Goal: Task Accomplishment & Management: Complete application form

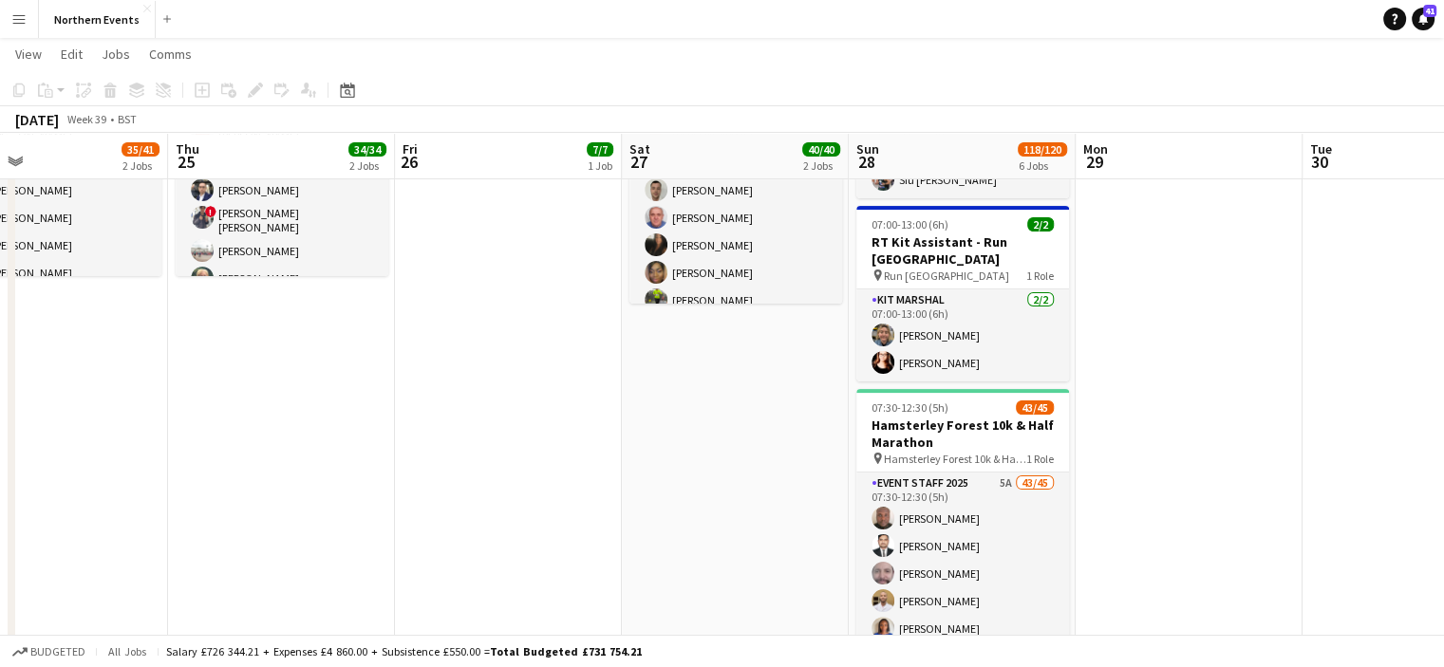
scroll to position [520, 0]
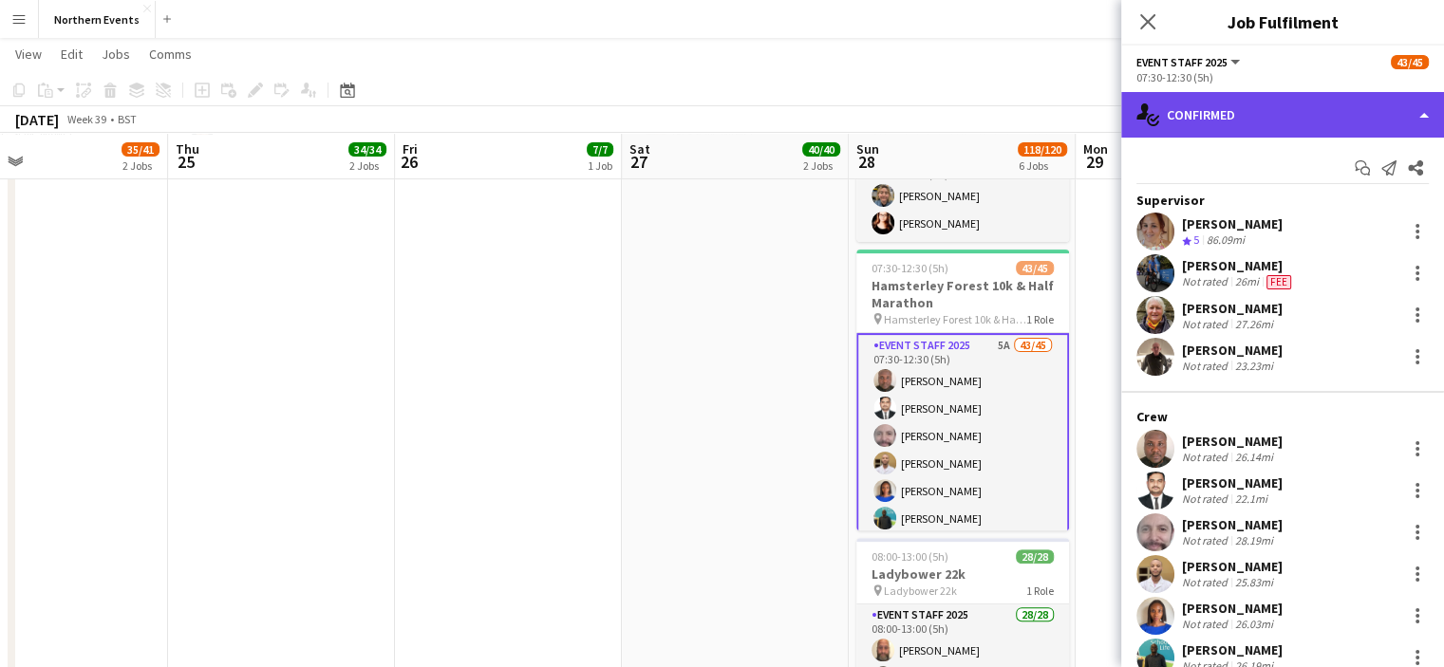
click at [1197, 124] on div "single-neutral-actions-check-2 Confirmed" at bounding box center [1282, 115] width 323 height 46
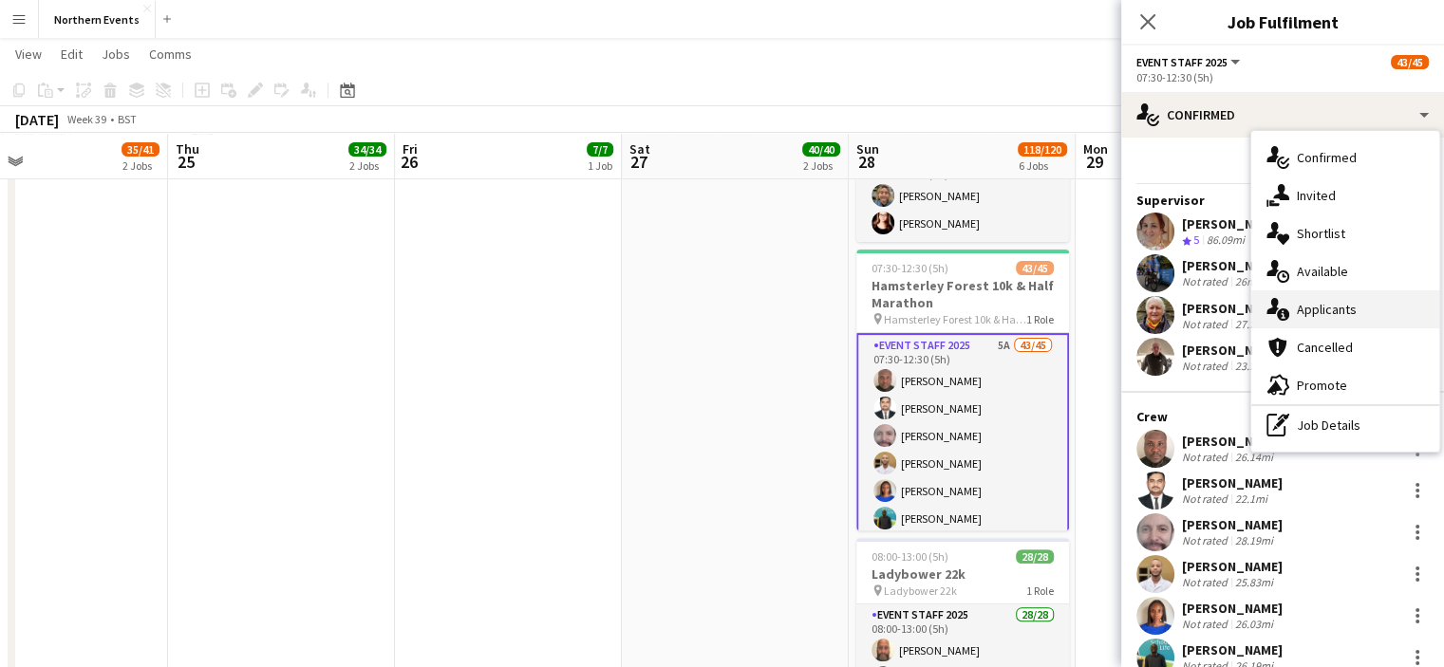
click at [1315, 309] on span "Applicants" at bounding box center [1327, 309] width 60 height 17
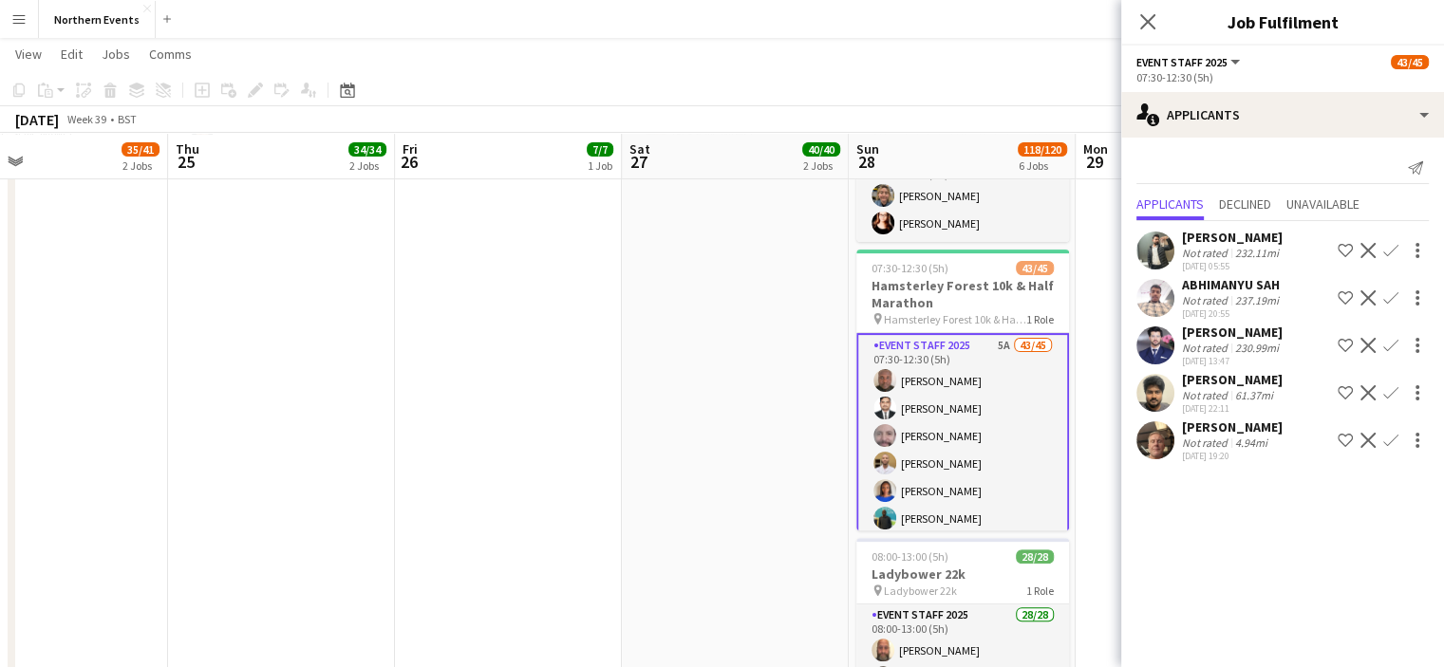
click at [1398, 448] on app-icon "Confirm" at bounding box center [1390, 440] width 15 height 15
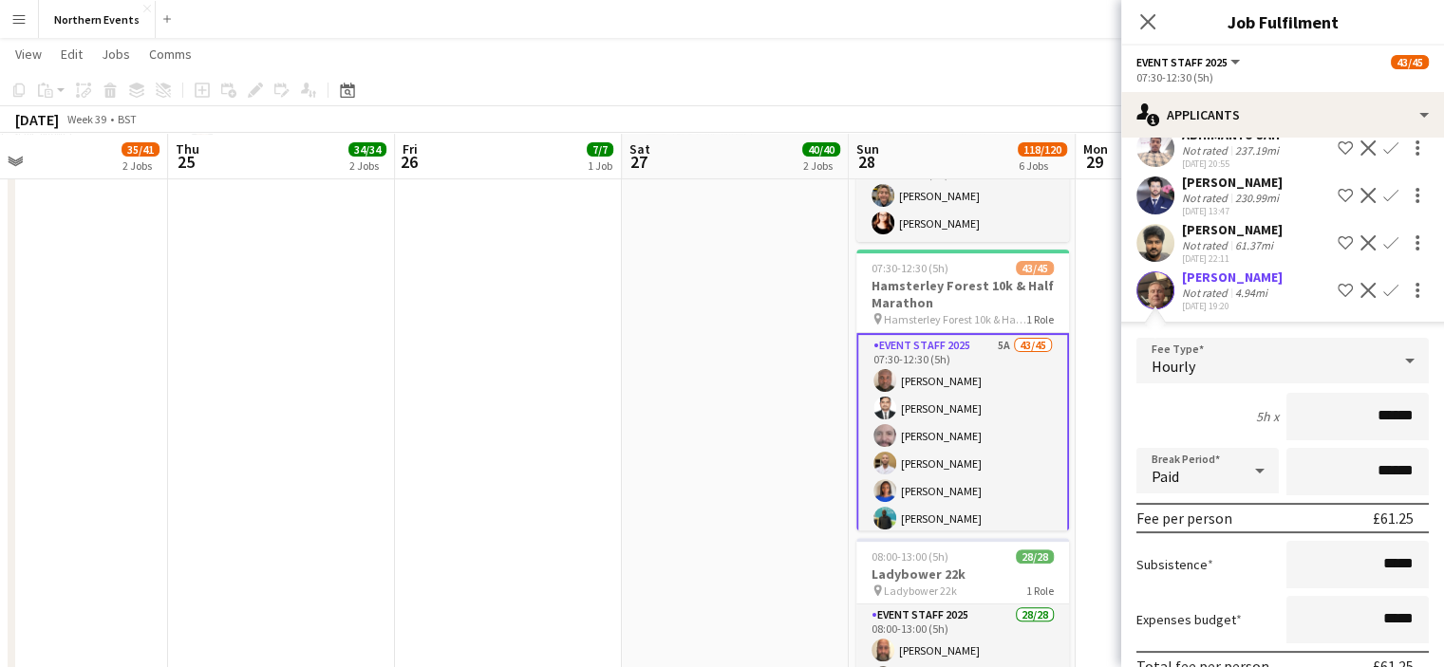
scroll to position [157, 0]
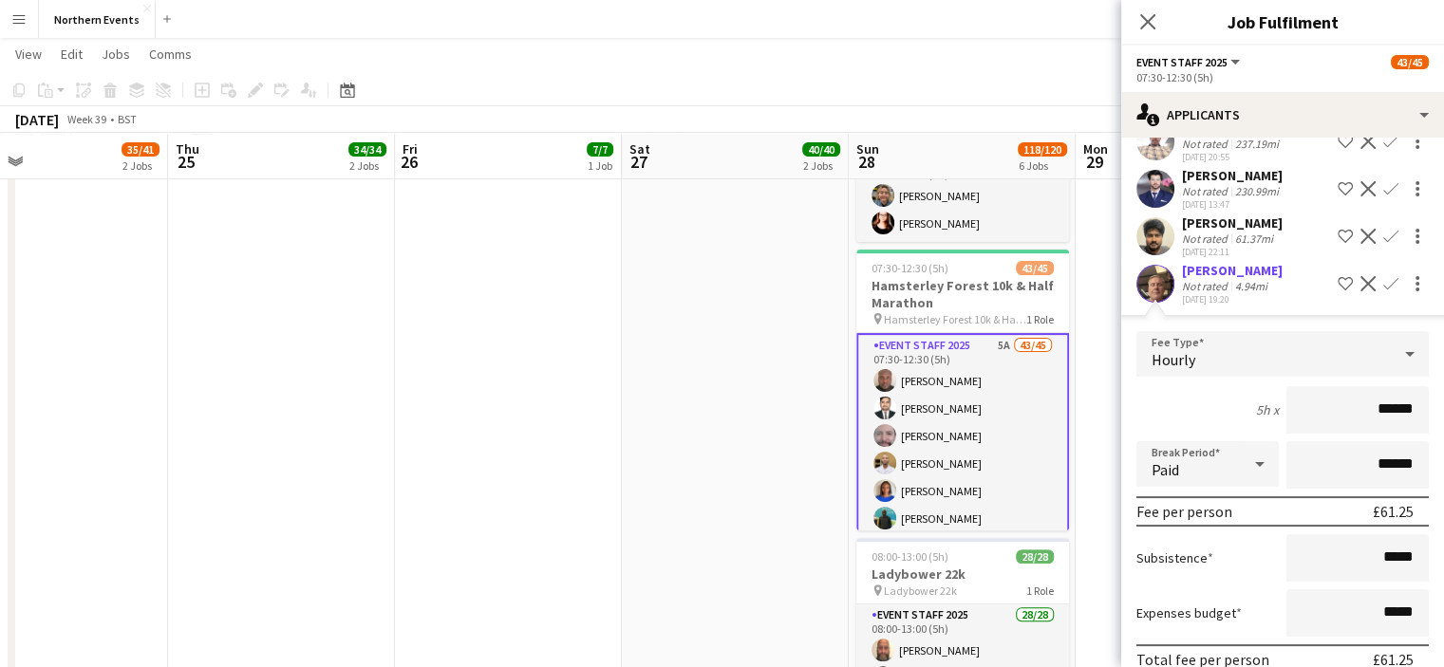
drag, startPoint x: 1183, startPoint y: 287, endPoint x: 1281, endPoint y: 280, distance: 98.0
click at [1281, 280] on div "[PERSON_NAME] Not rated 4.94mi [DATE] 19:20 Shortlist crew Decline Confirm" at bounding box center [1282, 284] width 323 height 44
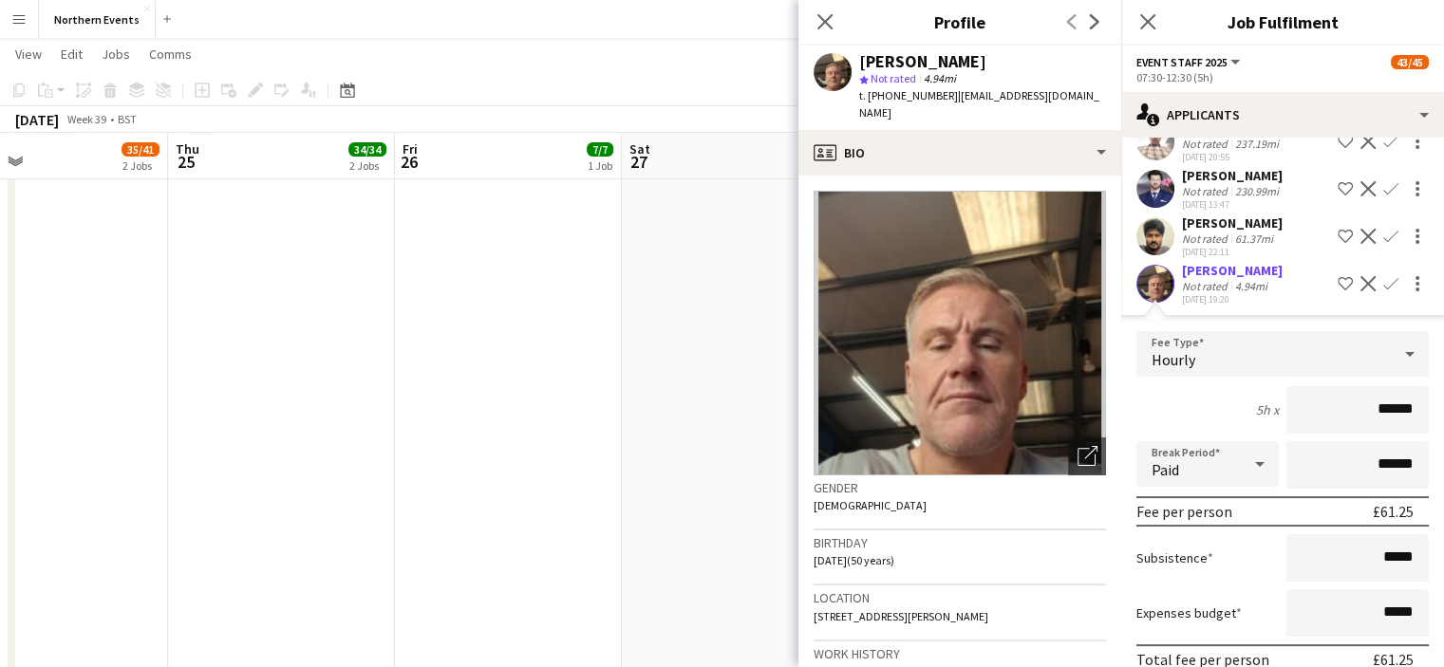
copy div "[PERSON_NAME]"
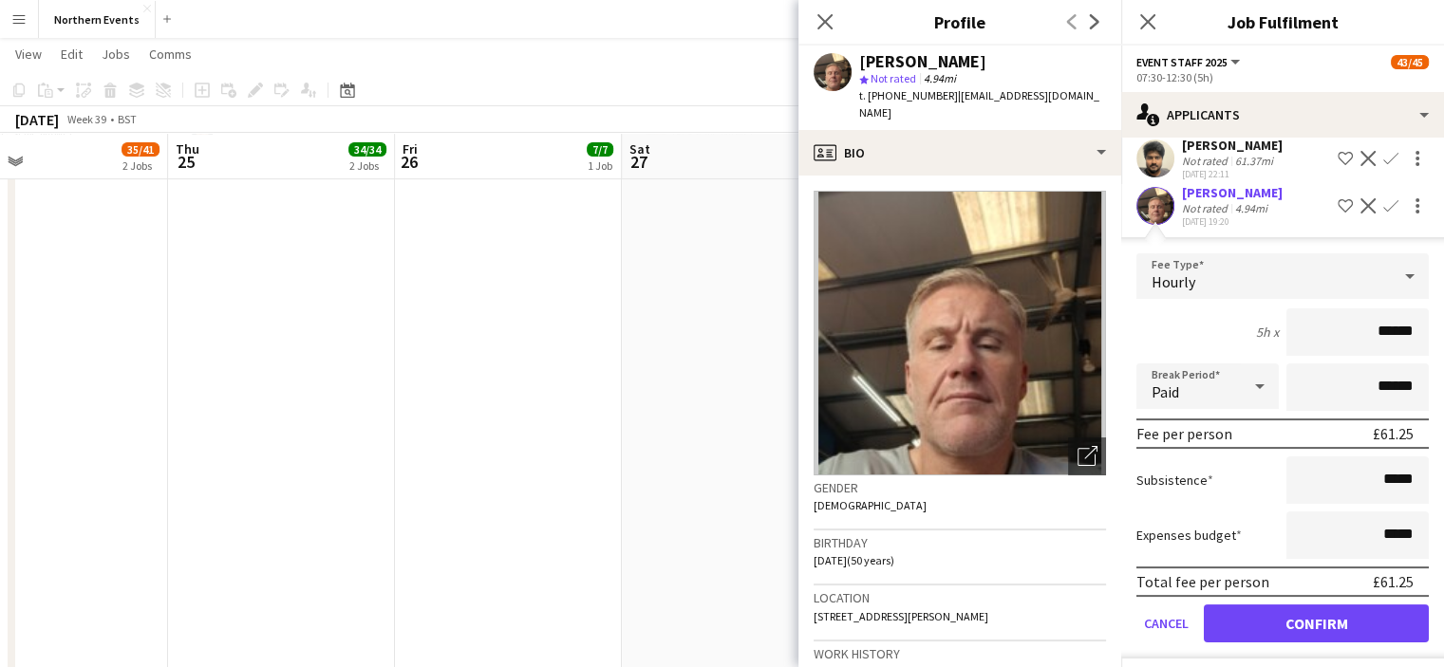
scroll to position [239, 0]
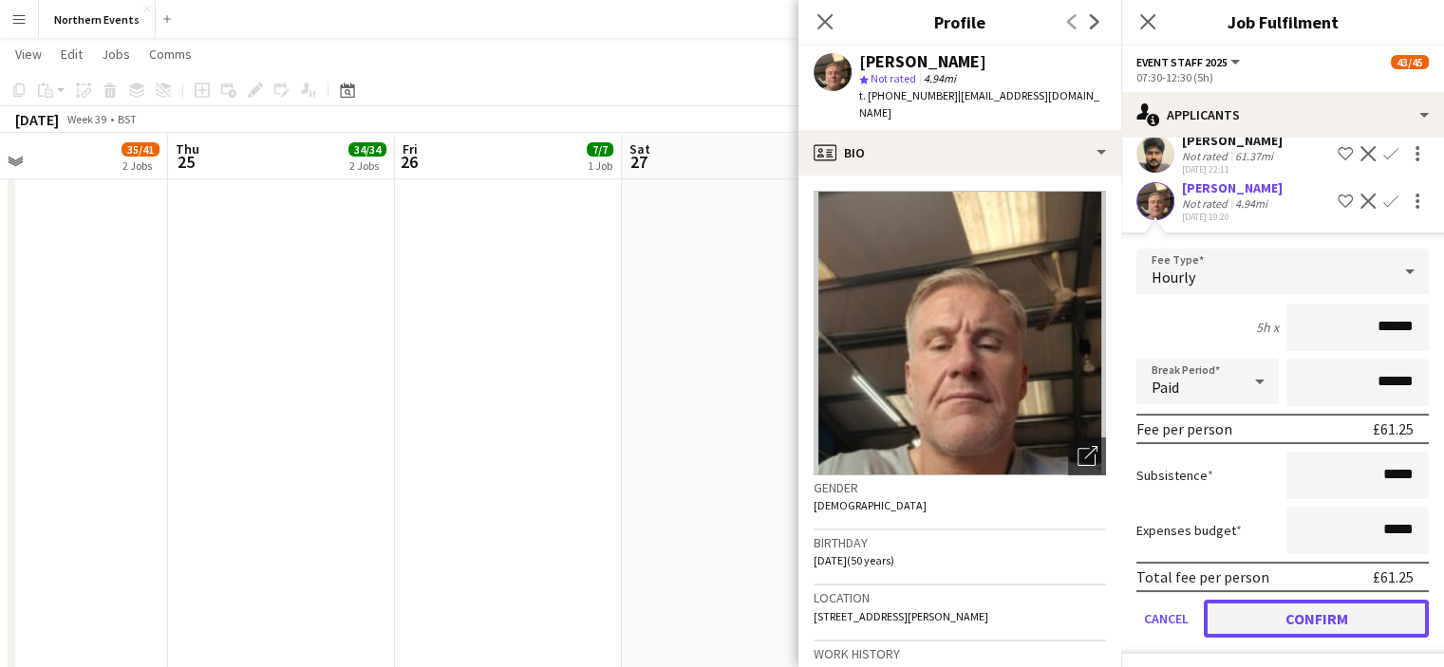
click at [1324, 638] on button "Confirm" at bounding box center [1316, 619] width 225 height 38
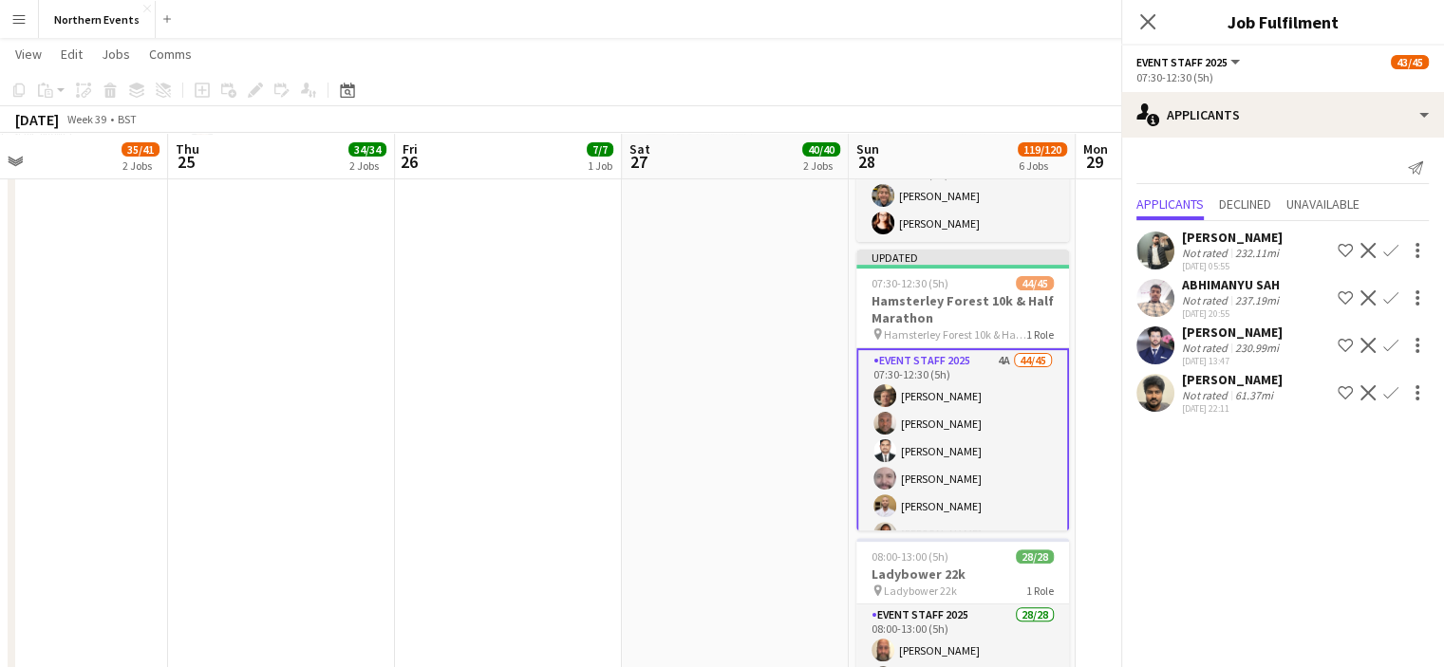
scroll to position [0, 0]
click at [1139, 17] on icon "Close pop-in" at bounding box center [1147, 21] width 18 height 18
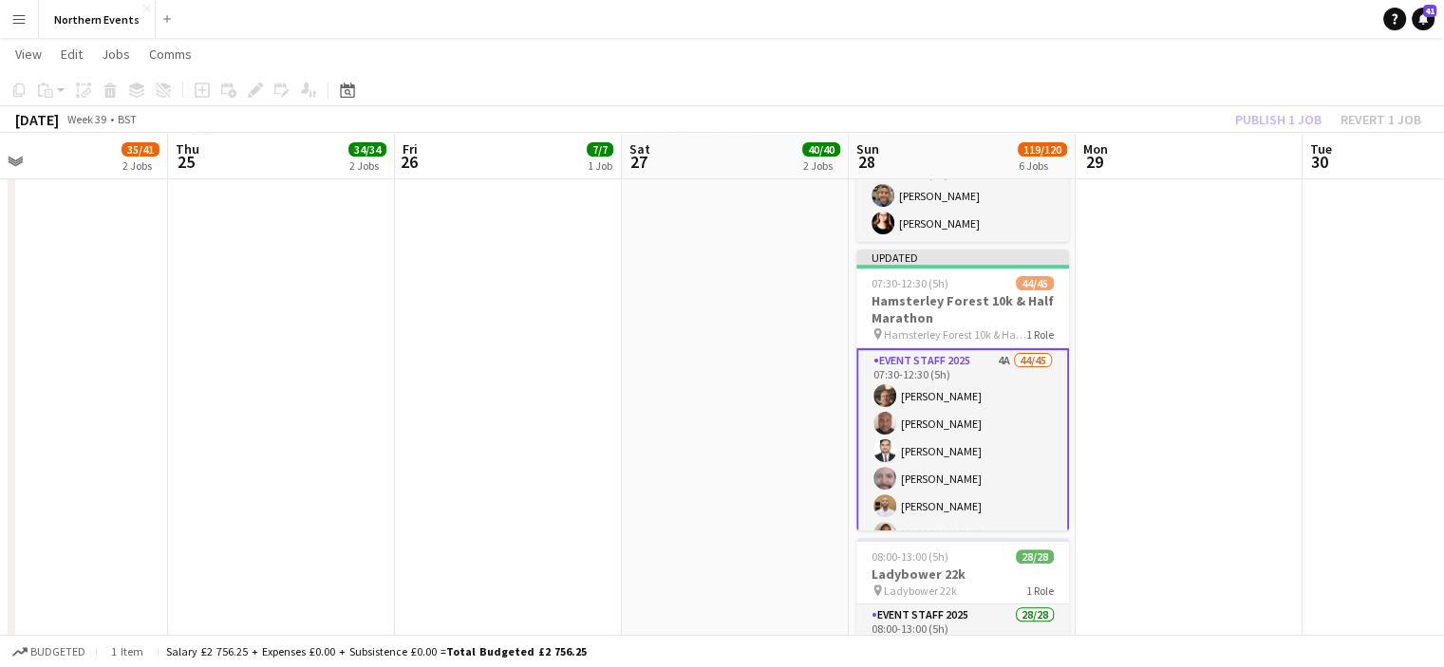
click at [1258, 124] on div "Publish 1 job Revert 1 job" at bounding box center [1328, 119] width 232 height 25
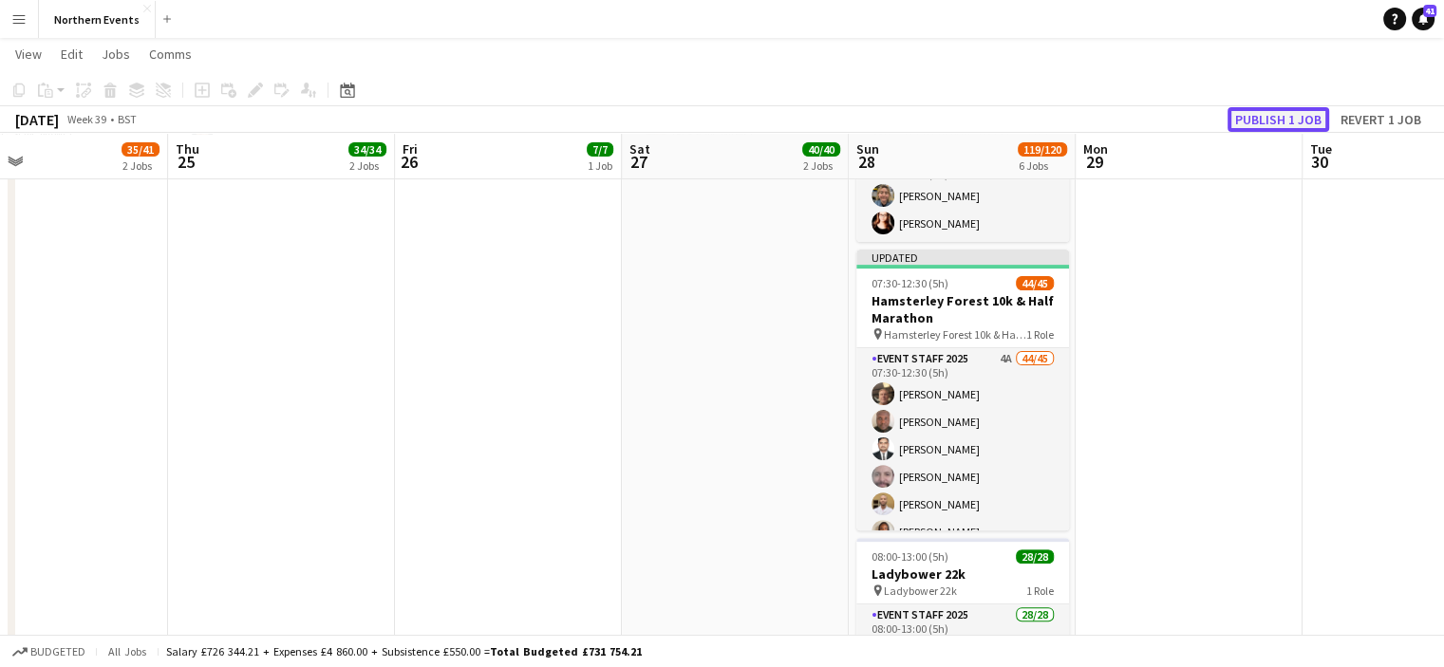
click at [1258, 124] on button "Publish 1 job" at bounding box center [1279, 119] width 102 height 25
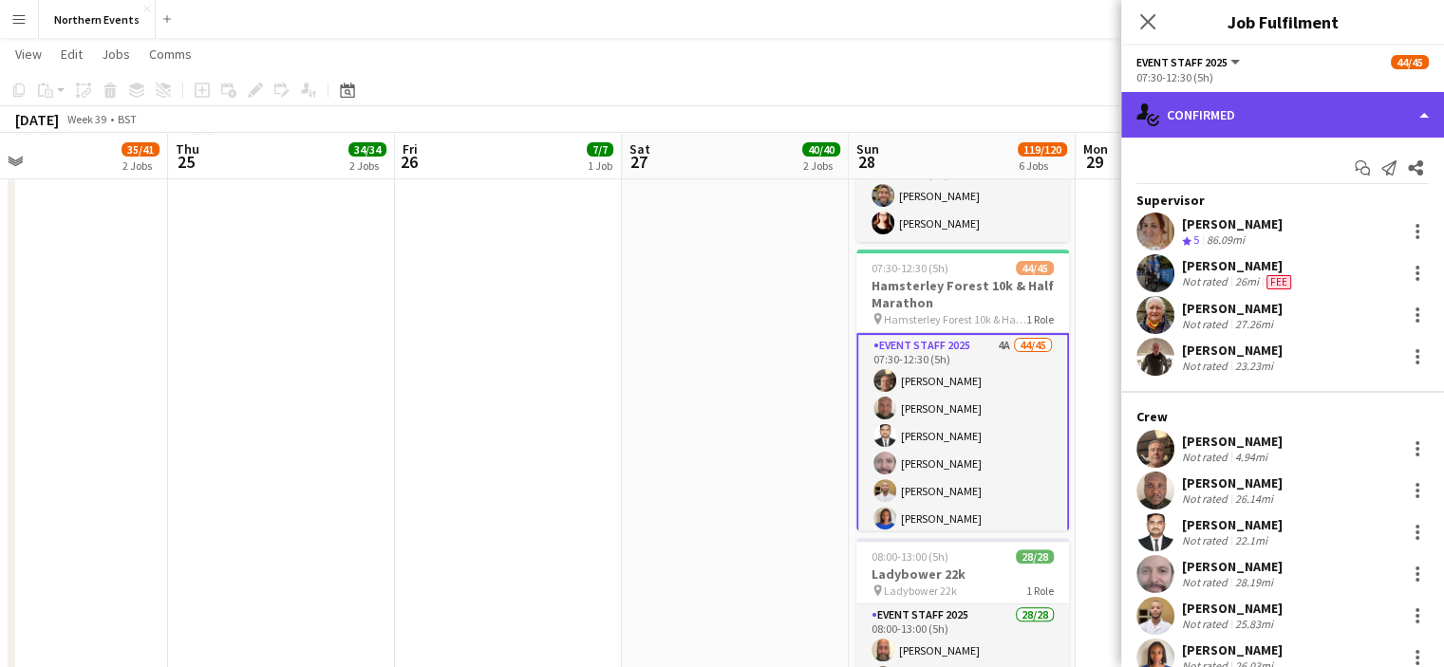
click at [1200, 122] on div "single-neutral-actions-check-2 Confirmed" at bounding box center [1282, 115] width 323 height 46
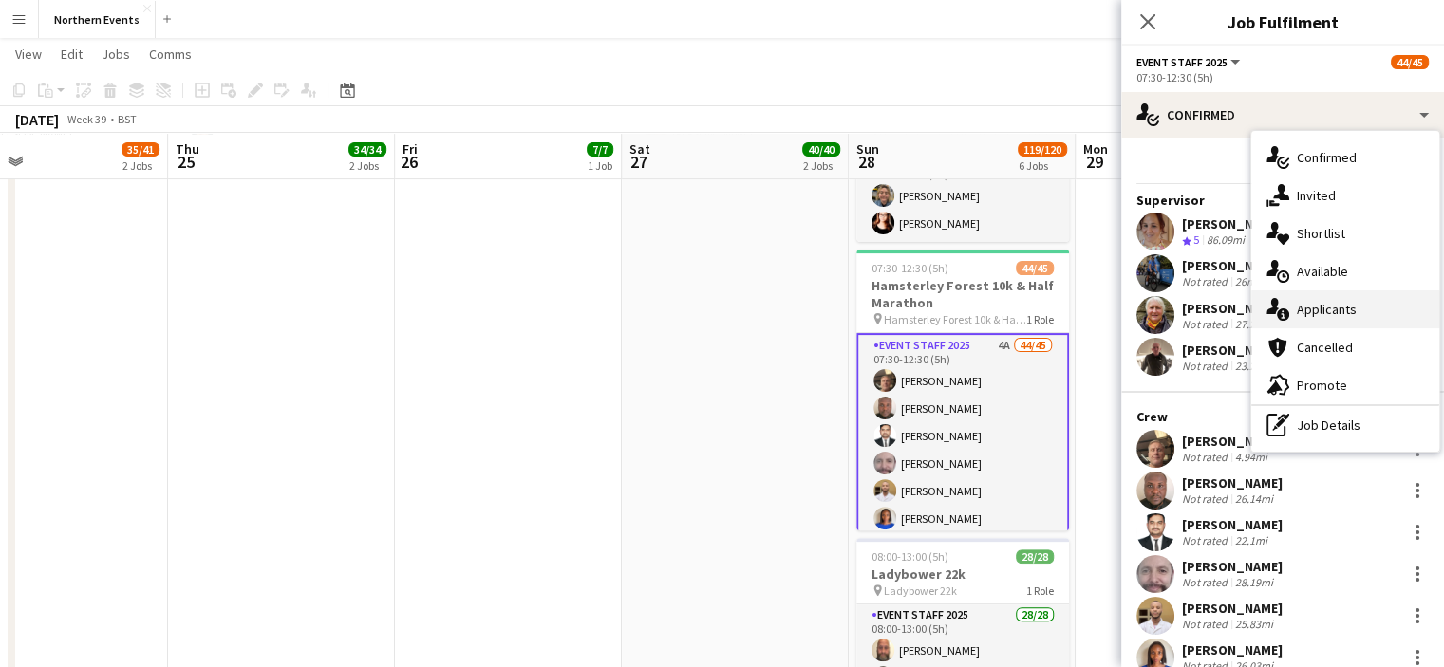
click at [1306, 322] on div "single-neutral-actions-information Applicants" at bounding box center [1345, 310] width 188 height 38
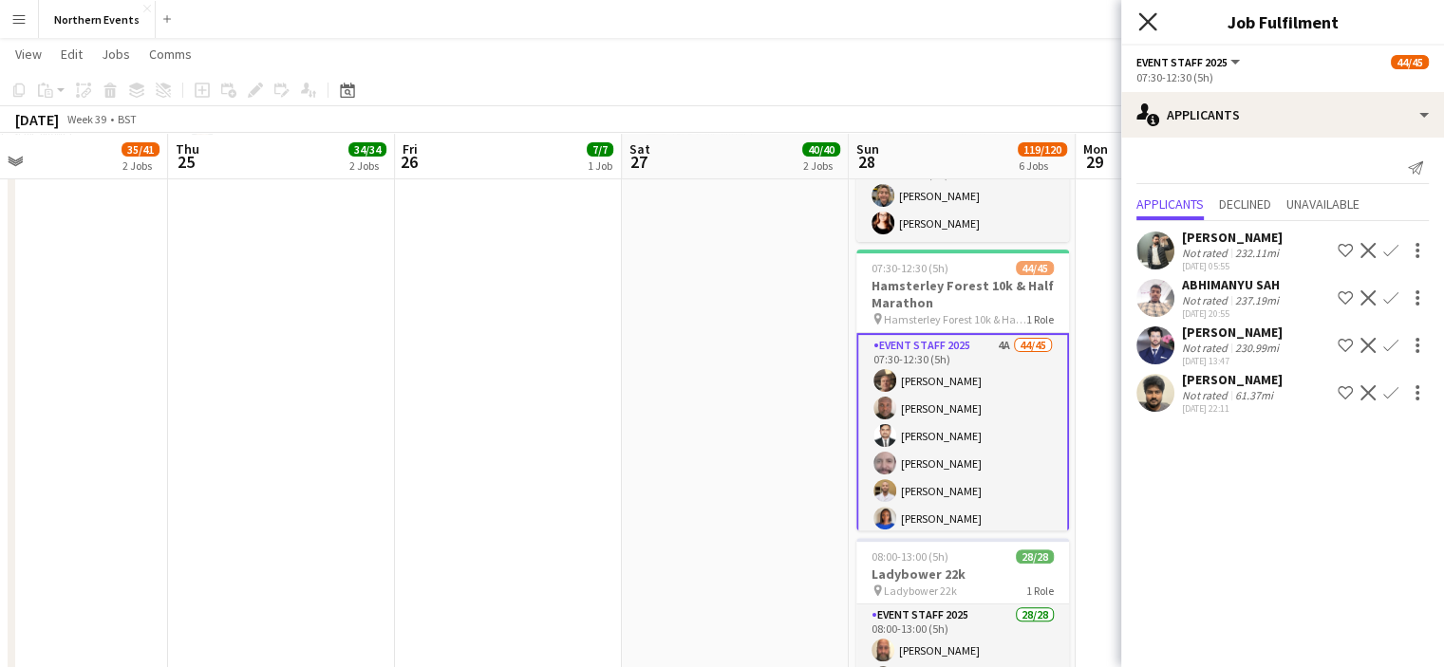
click at [1141, 14] on icon at bounding box center [1147, 21] width 18 height 18
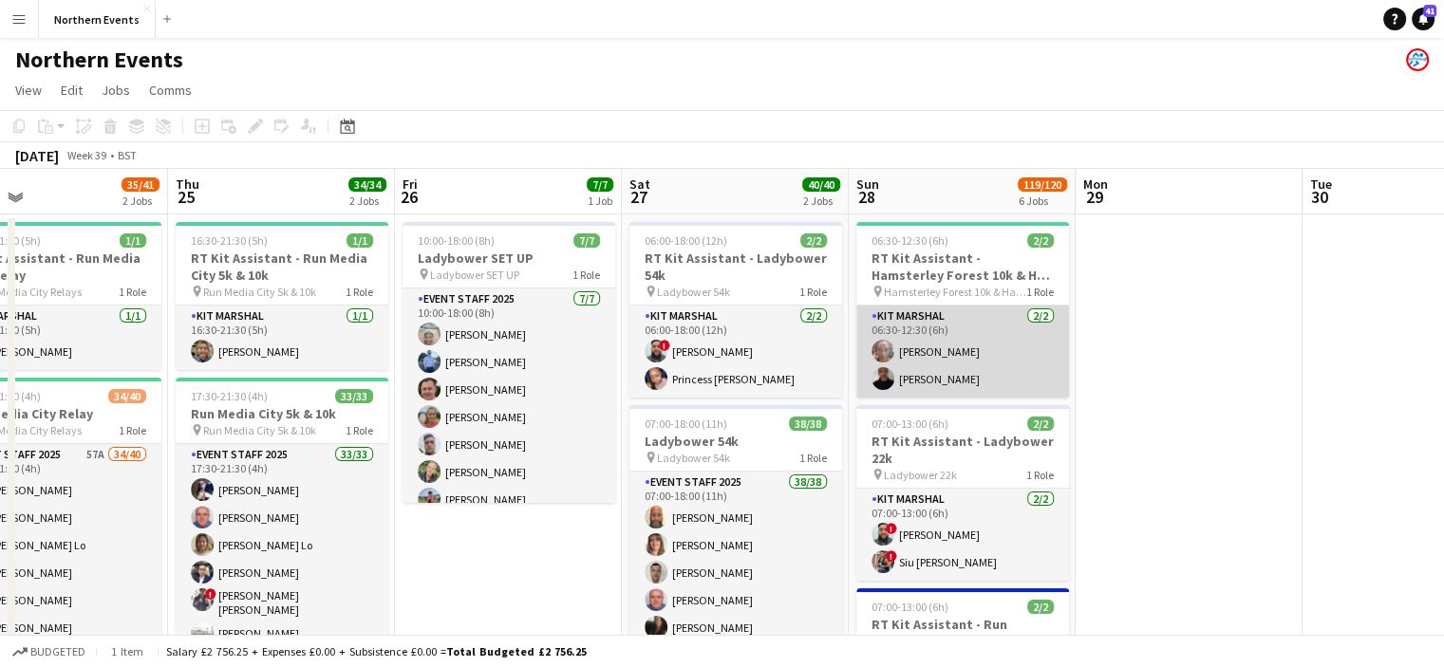
drag, startPoint x: 905, startPoint y: 353, endPoint x: 921, endPoint y: 382, distance: 32.7
click at [921, 382] on app-card-role "Kit Marshal [DATE] 06:30-12:30 (6h) [PERSON_NAME] [PERSON_NAME]" at bounding box center [962, 352] width 213 height 92
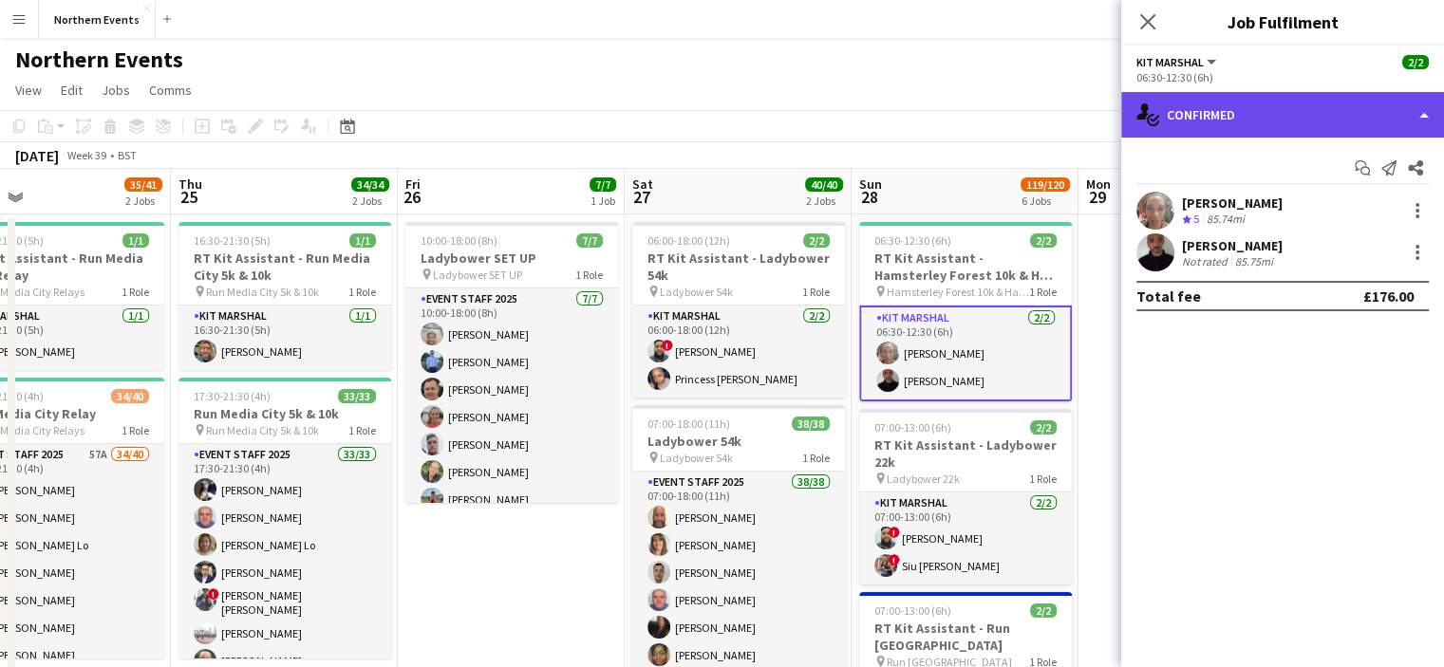
click at [1211, 124] on div "single-neutral-actions-check-2 Confirmed" at bounding box center [1282, 115] width 323 height 46
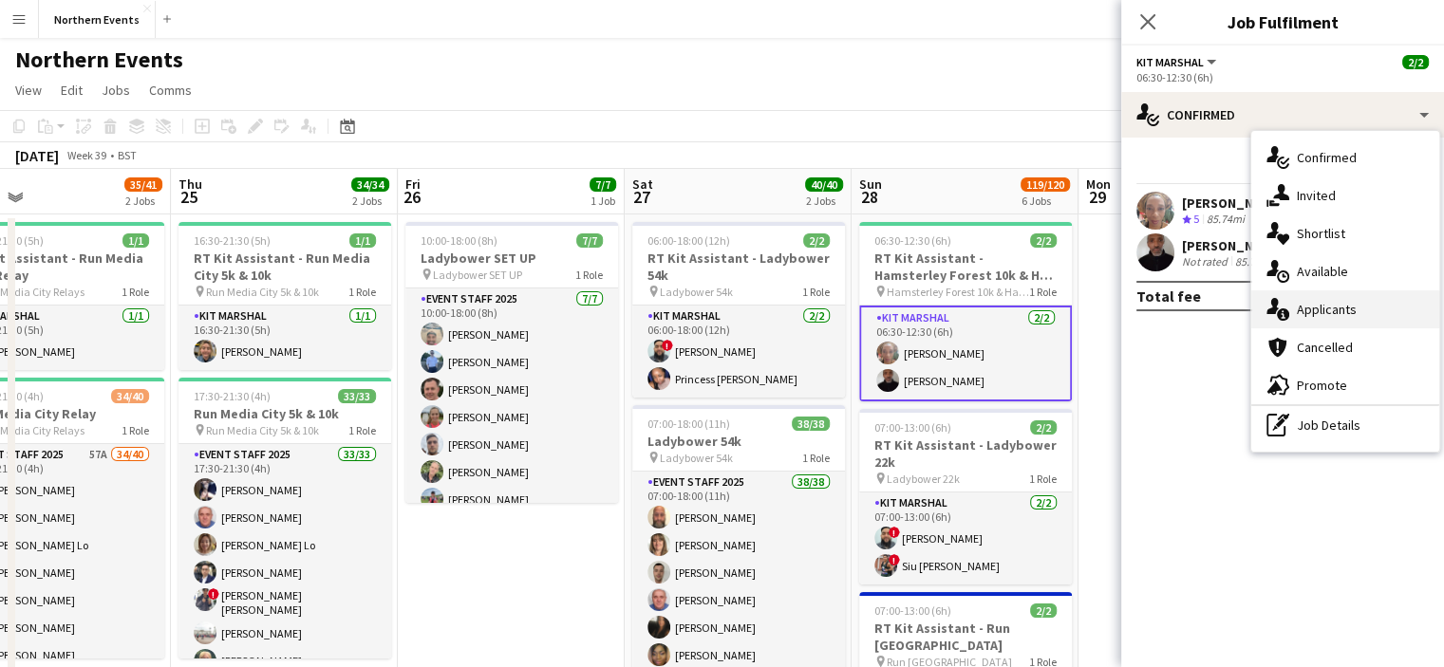
click at [1321, 309] on span "Applicants" at bounding box center [1327, 309] width 60 height 17
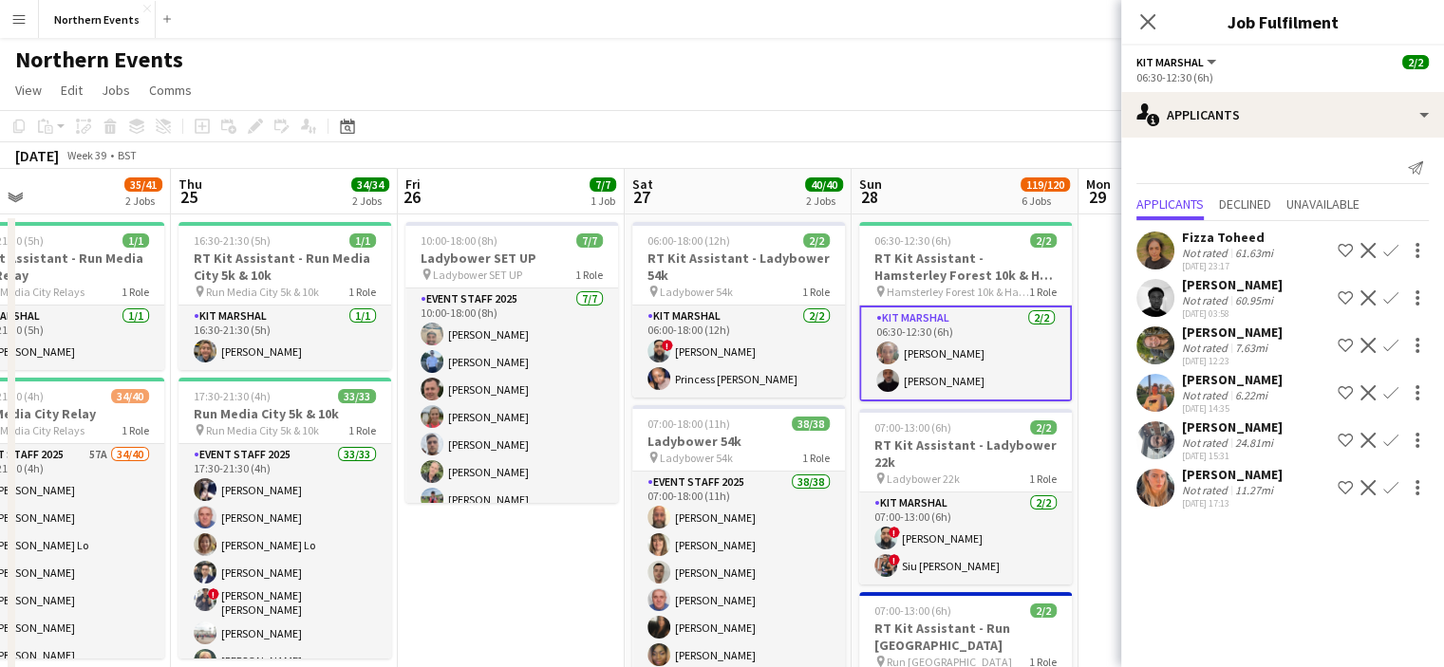
drag, startPoint x: 1250, startPoint y: 335, endPoint x: 1215, endPoint y: 343, distance: 35.9
click at [1215, 343] on div "Not rated" at bounding box center [1206, 348] width 49 height 14
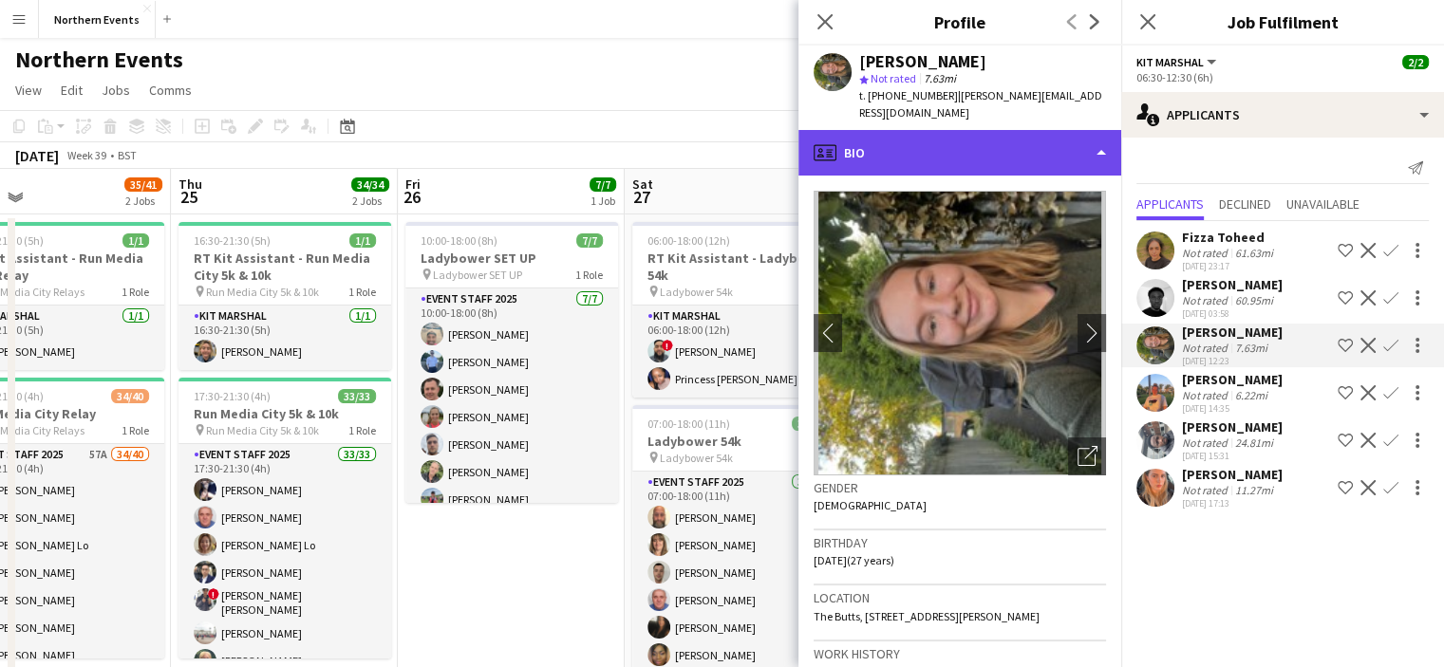
click at [994, 141] on div "profile Bio" at bounding box center [959, 153] width 323 height 46
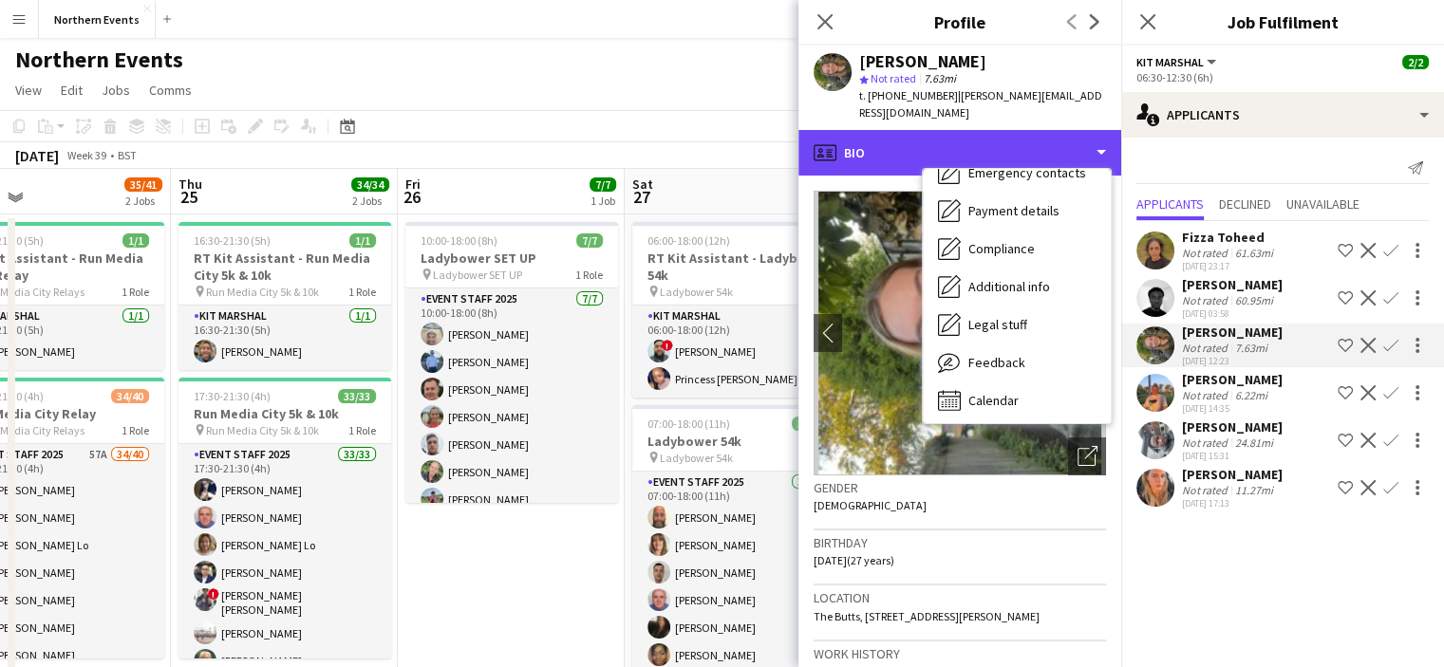
scroll to position [178, 0]
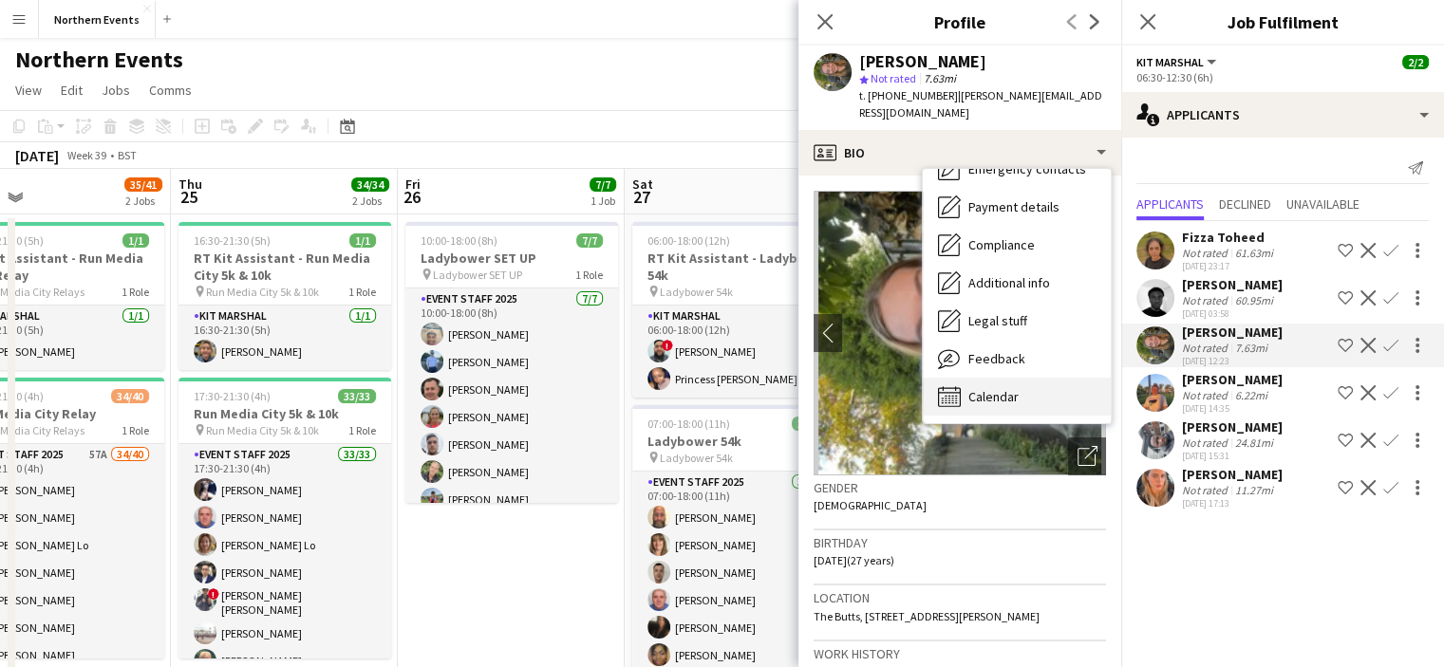
click at [1018, 391] on div "Calendar Calendar" at bounding box center [1017, 397] width 188 height 38
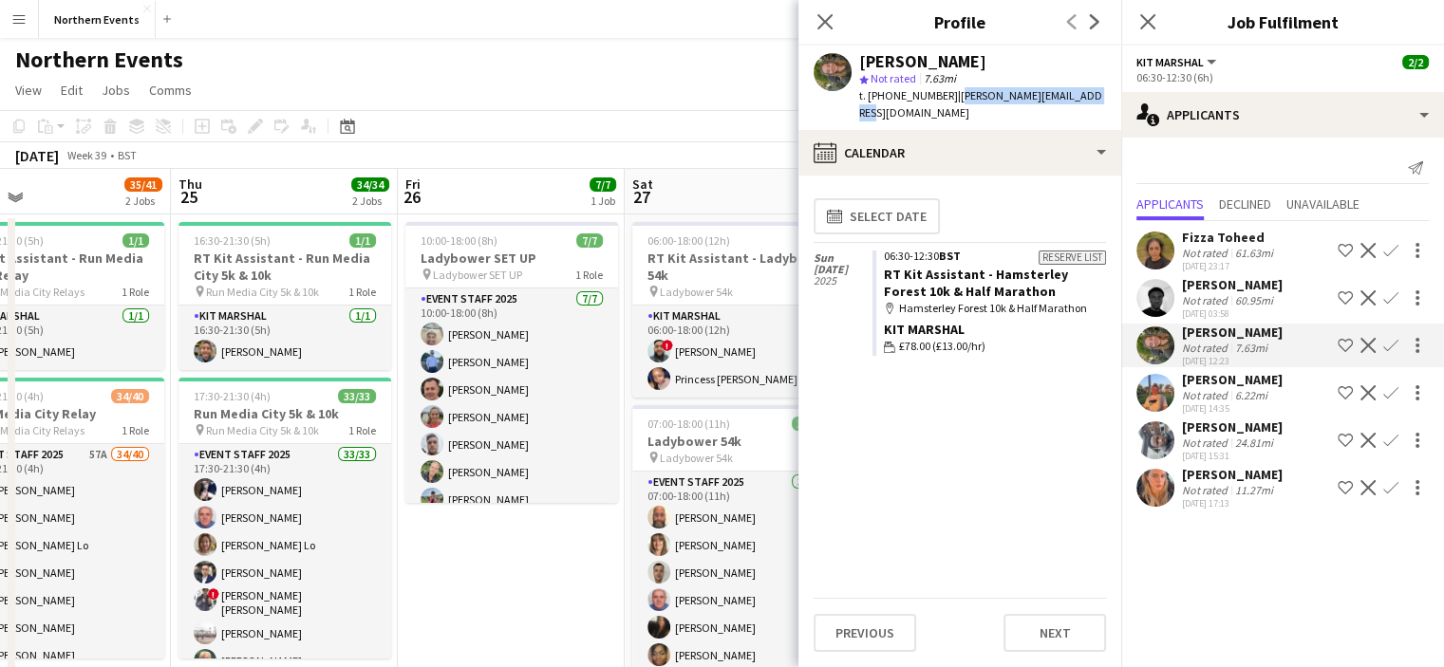
drag, startPoint x: 949, startPoint y: 98, endPoint x: 1120, endPoint y: 88, distance: 171.2
click at [1120, 88] on app-profile-header "[PERSON_NAME] star Not rated 7.63mi t. [PHONE_NUMBER] | [PERSON_NAME][EMAIL_ADD…" at bounding box center [959, 88] width 323 height 84
copy span "[PERSON_NAME][EMAIL_ADDRESS][DOMAIN_NAME]"
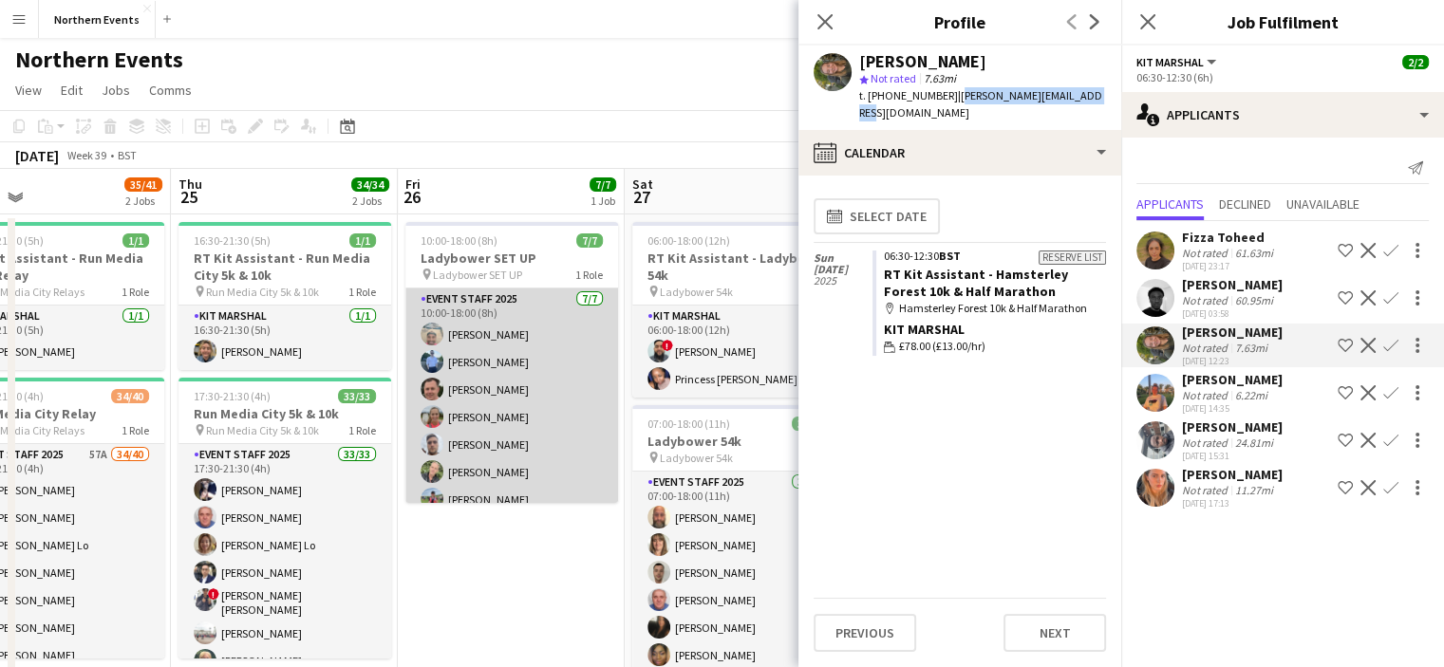
click at [444, 355] on app-card-role "Event Staff 2025 [DATE] 10:00-18:00 (8h) [PERSON_NAME] [PERSON_NAME] [PERSON_NA…" at bounding box center [511, 404] width 213 height 230
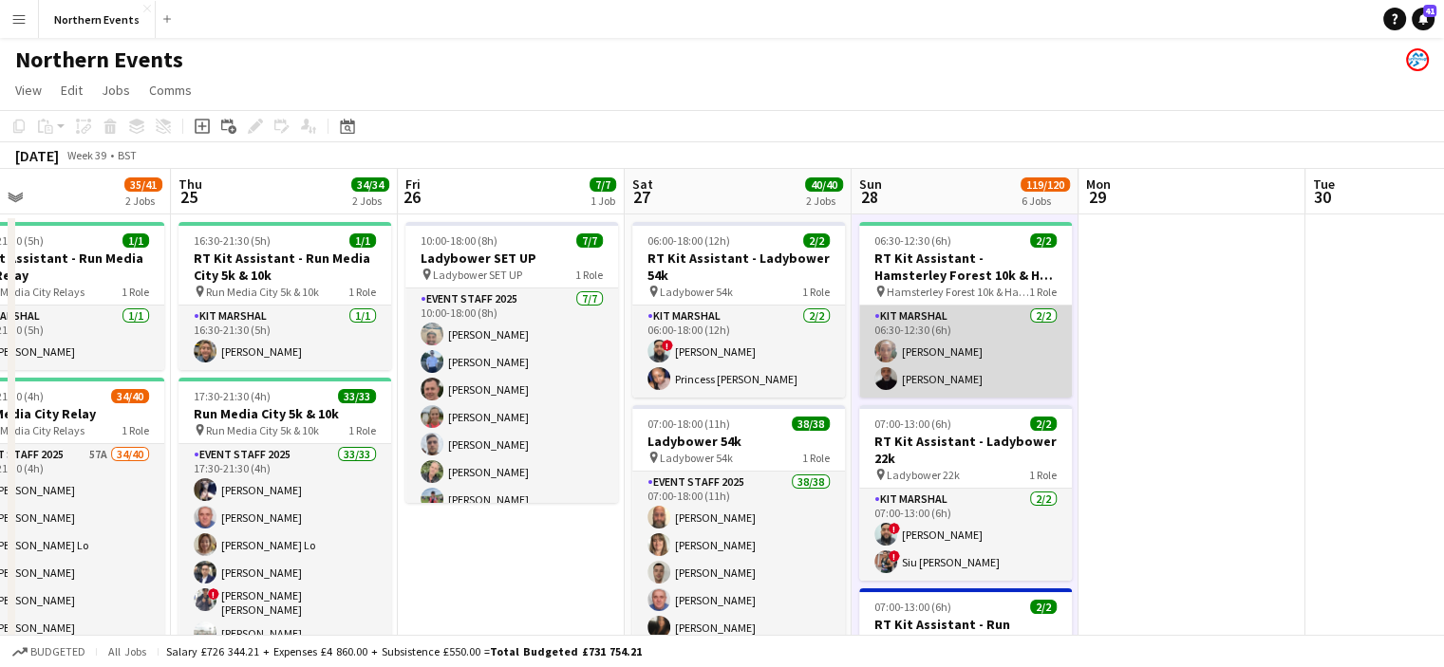
click at [948, 356] on app-card-role "Kit Marshal [DATE] 06:30-12:30 (6h) [PERSON_NAME] [PERSON_NAME]" at bounding box center [965, 352] width 213 height 92
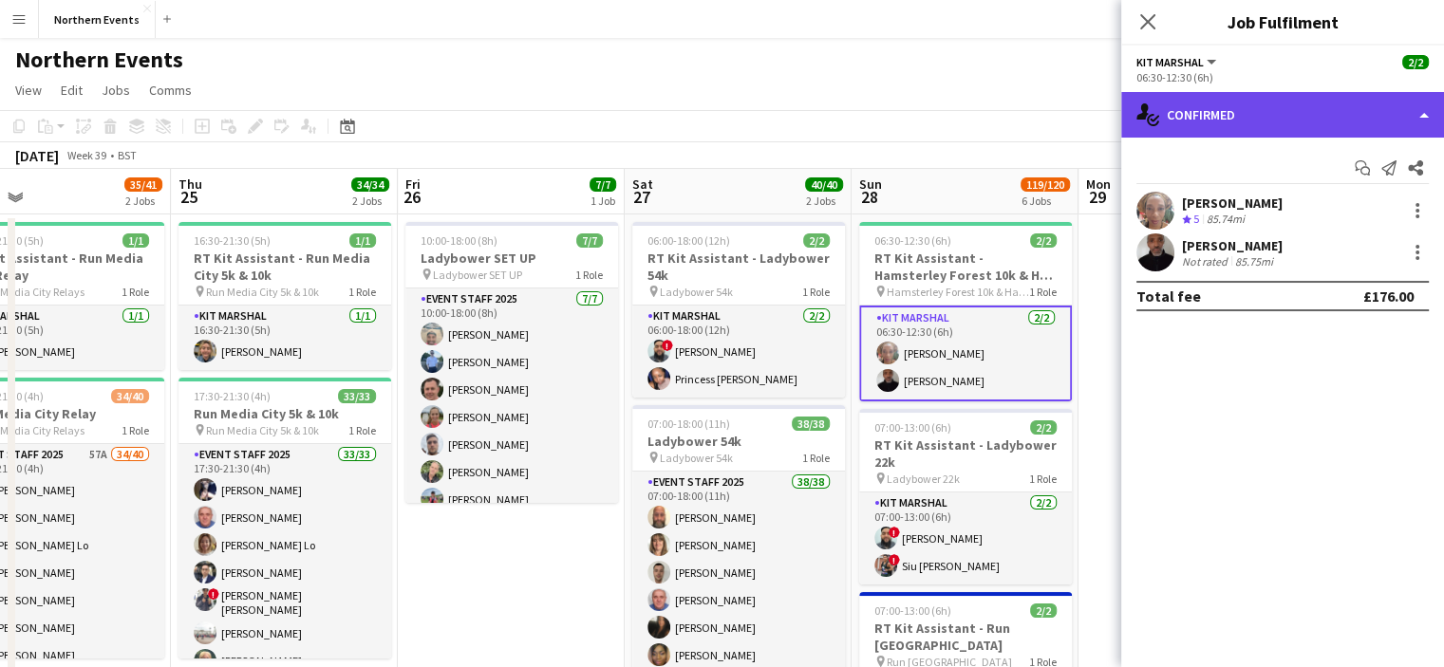
click at [1227, 105] on div "single-neutral-actions-check-2 Confirmed" at bounding box center [1282, 115] width 323 height 46
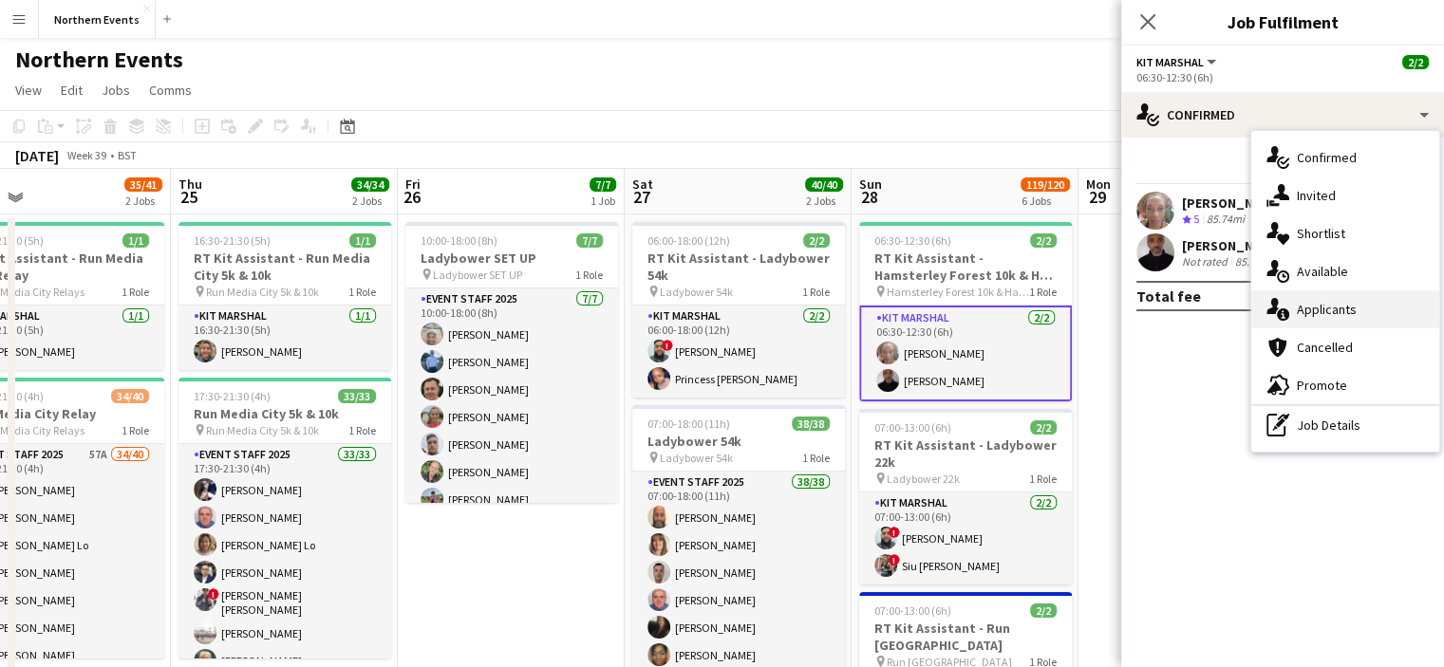
click at [1315, 322] on div "single-neutral-actions-information Applicants" at bounding box center [1345, 310] width 188 height 38
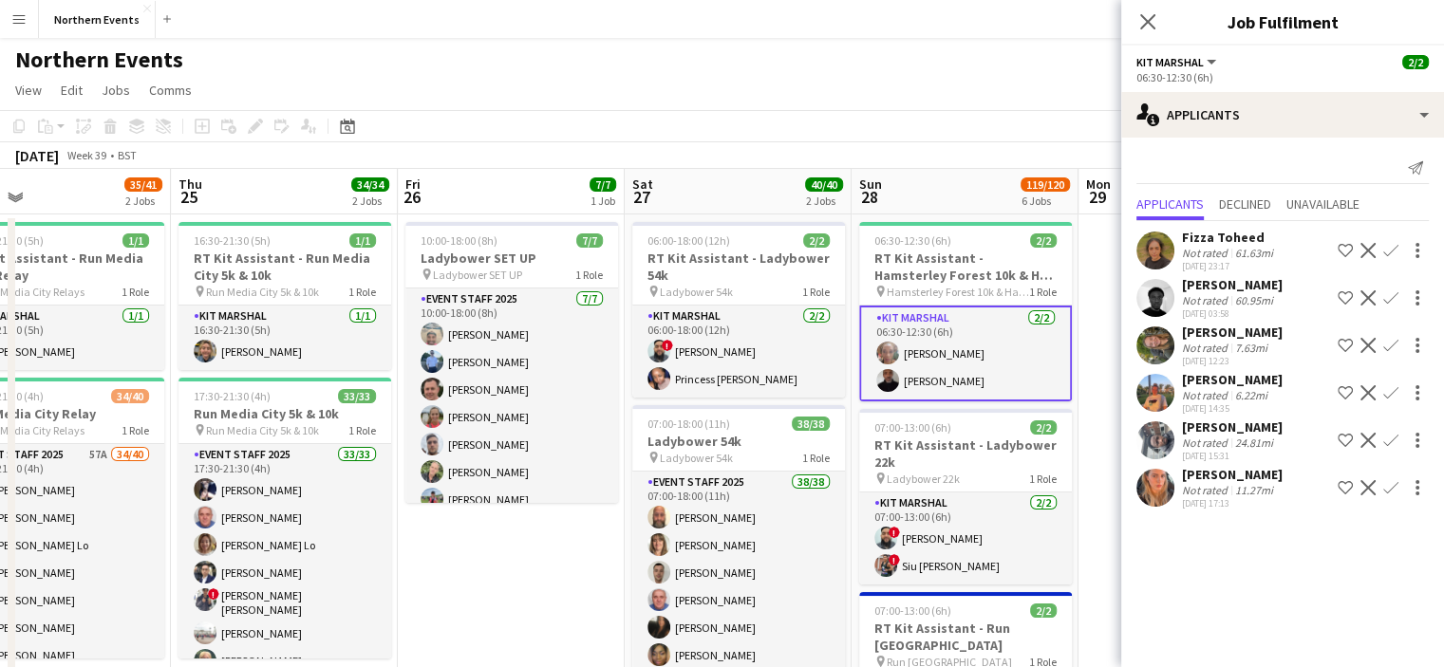
click at [1202, 375] on div "[PERSON_NAME]" at bounding box center [1232, 379] width 101 height 17
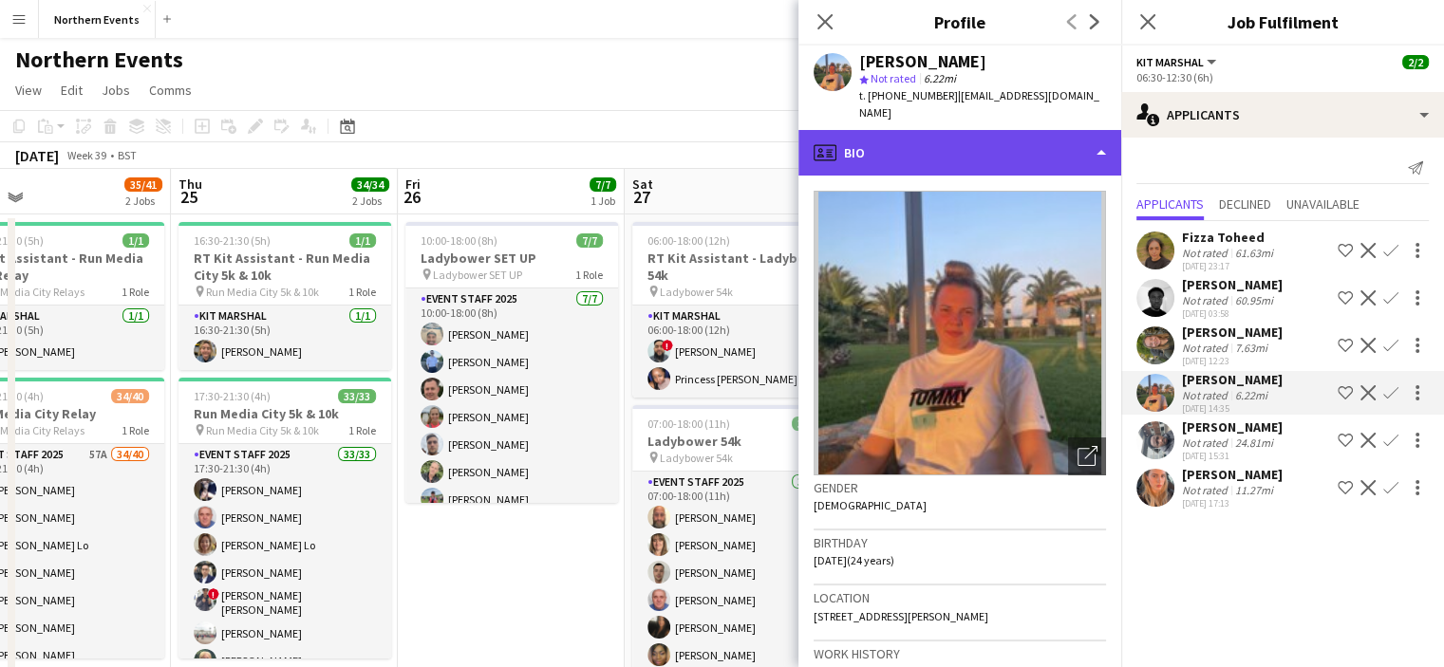
click at [1091, 130] on div "profile Bio" at bounding box center [959, 153] width 323 height 46
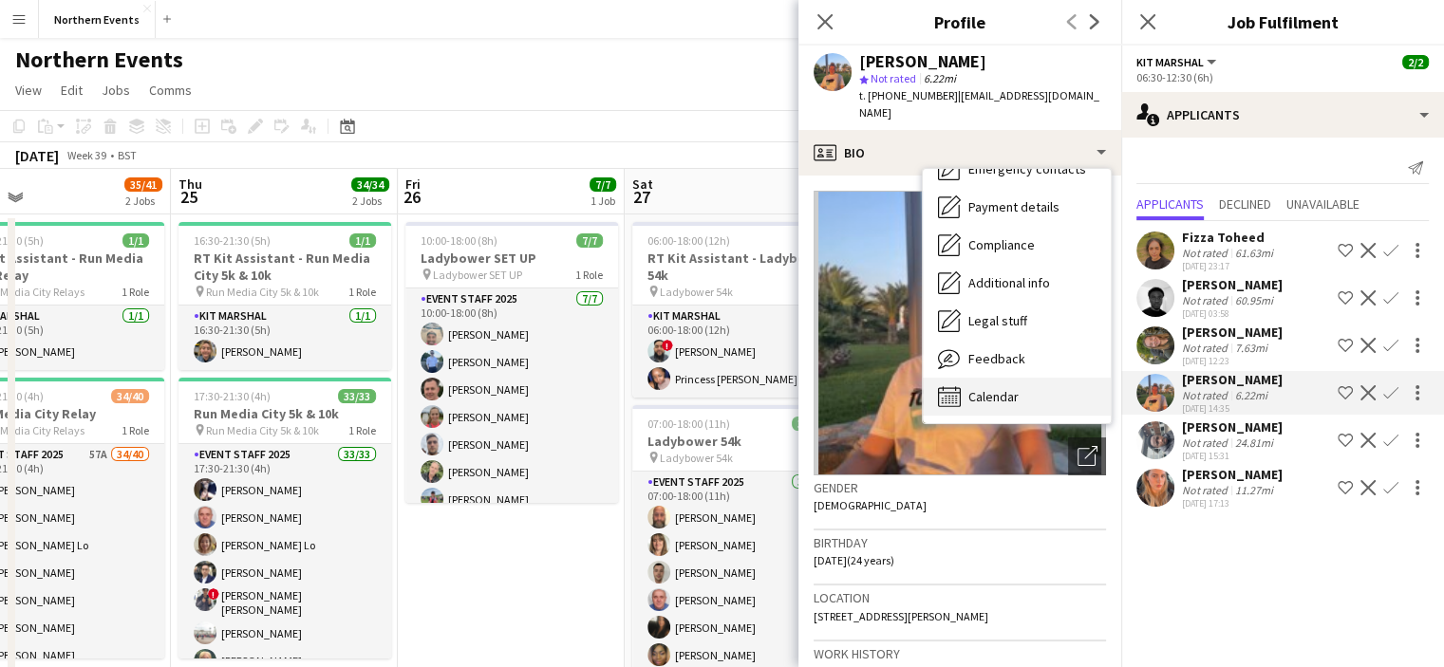
click at [1006, 388] on span "Calendar" at bounding box center [993, 396] width 50 height 17
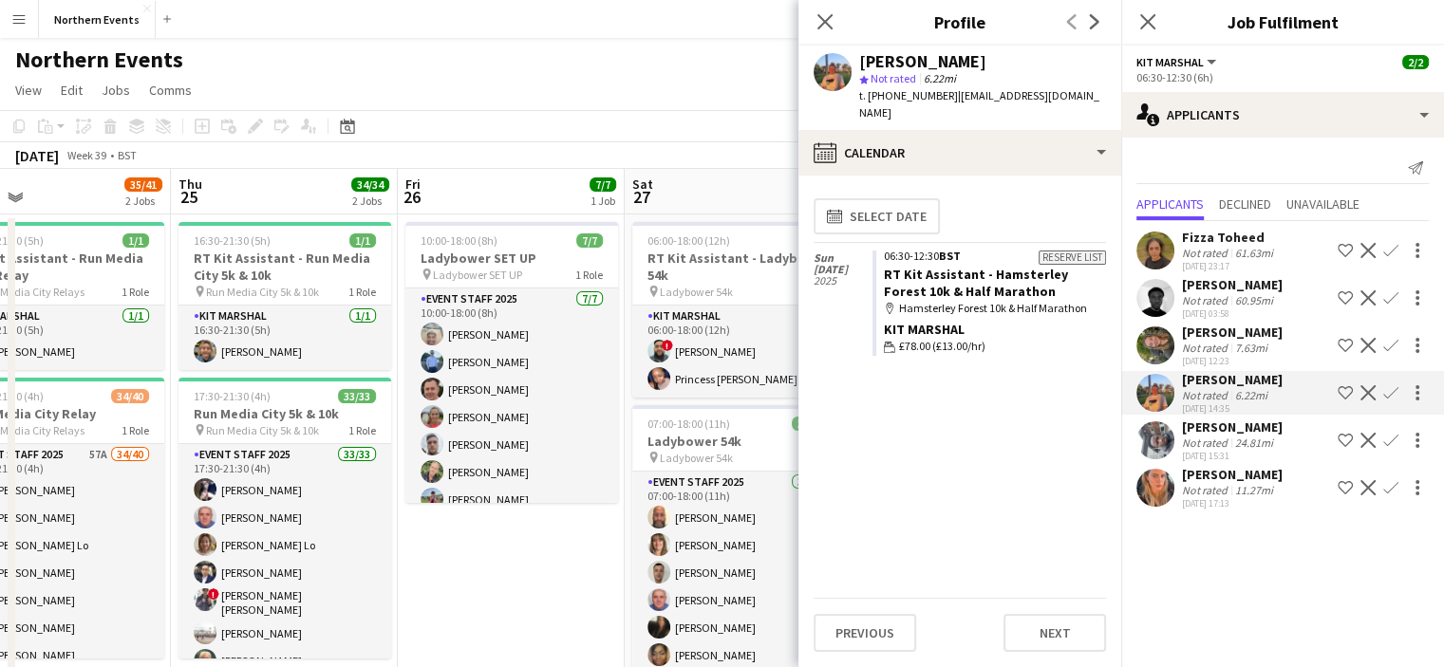
drag, startPoint x: 1283, startPoint y: 378, endPoint x: 1261, endPoint y: 381, distance: 22.0
click at [1261, 381] on div "[PERSON_NAME] Not rated 6.22mi [DATE] 14:35 Shortlist crew Decline Confirm" at bounding box center [1282, 393] width 323 height 44
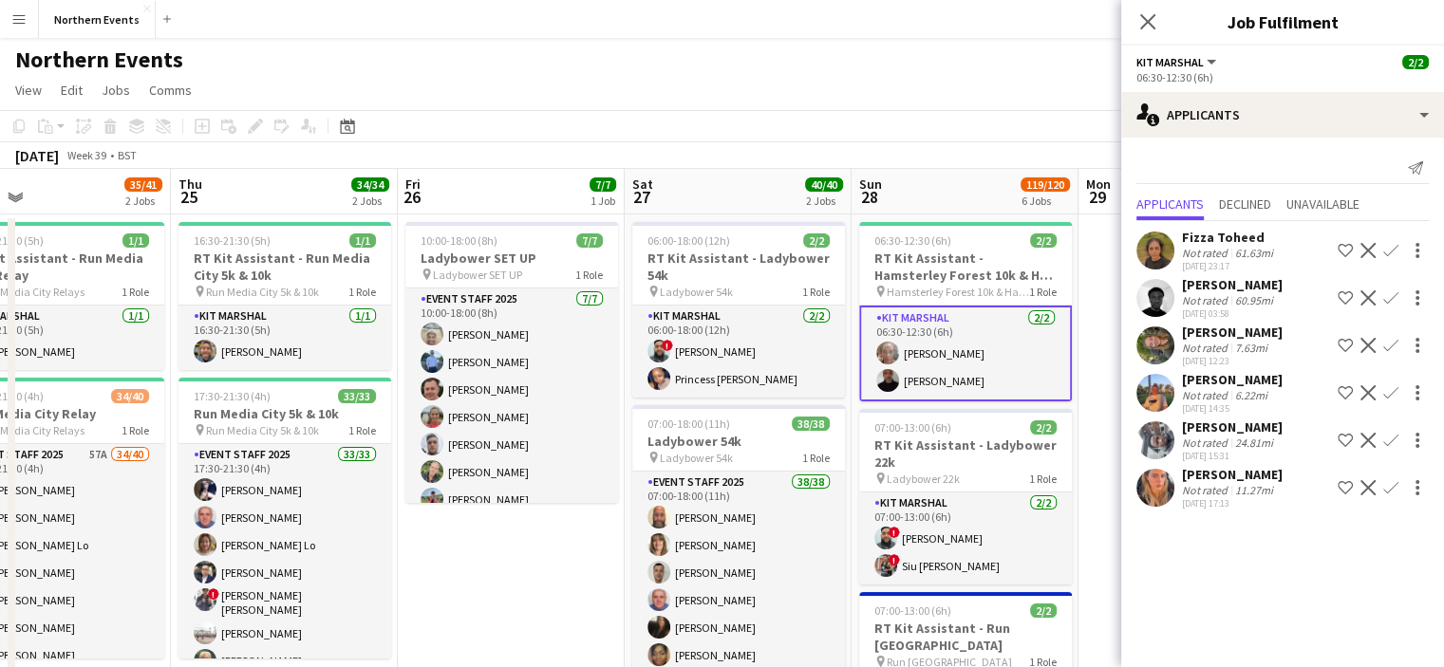
click at [1236, 377] on div "[PERSON_NAME]" at bounding box center [1232, 379] width 101 height 17
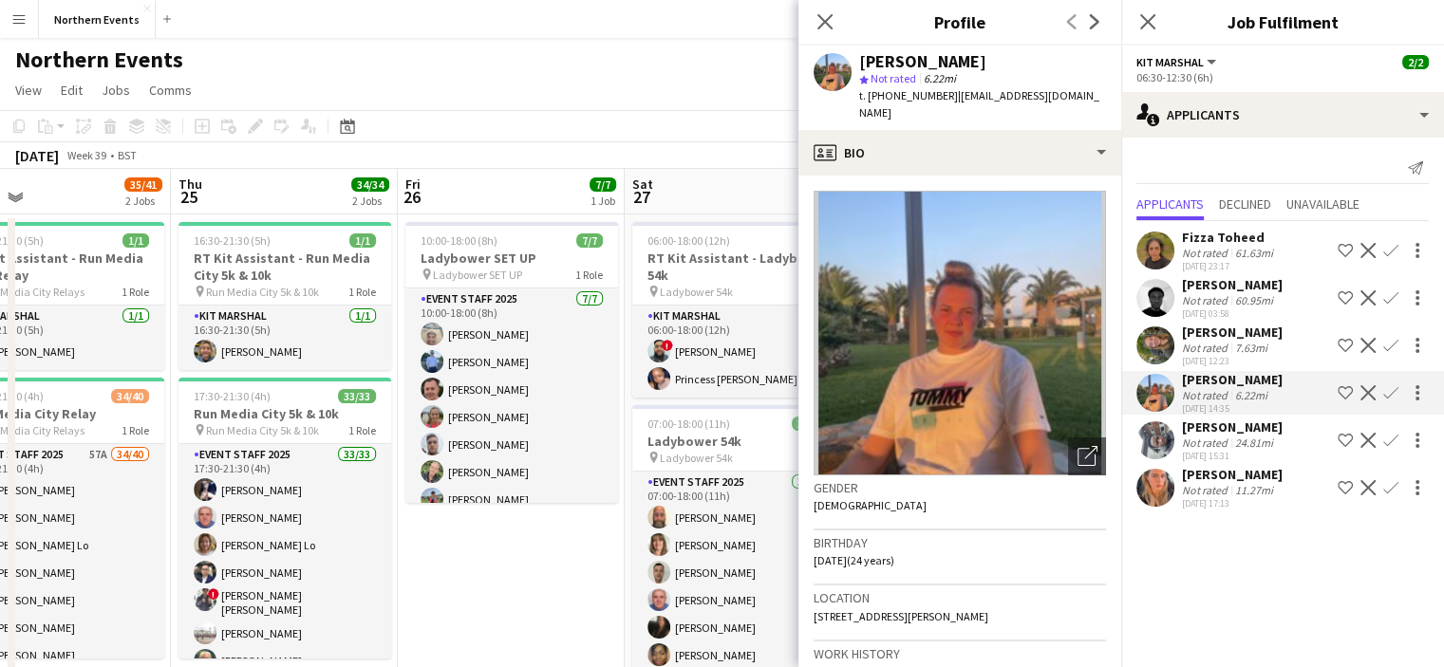
drag, startPoint x: 951, startPoint y: 95, endPoint x: 1113, endPoint y: 87, distance: 161.6
click at [1113, 87] on div "[PERSON_NAME] star Not rated 6.22mi t. [PHONE_NUMBER] | [EMAIL_ADDRESS][DOMAIN_…" at bounding box center [959, 88] width 323 height 84
copy span "[EMAIL_ADDRESS][DOMAIN_NAME]"
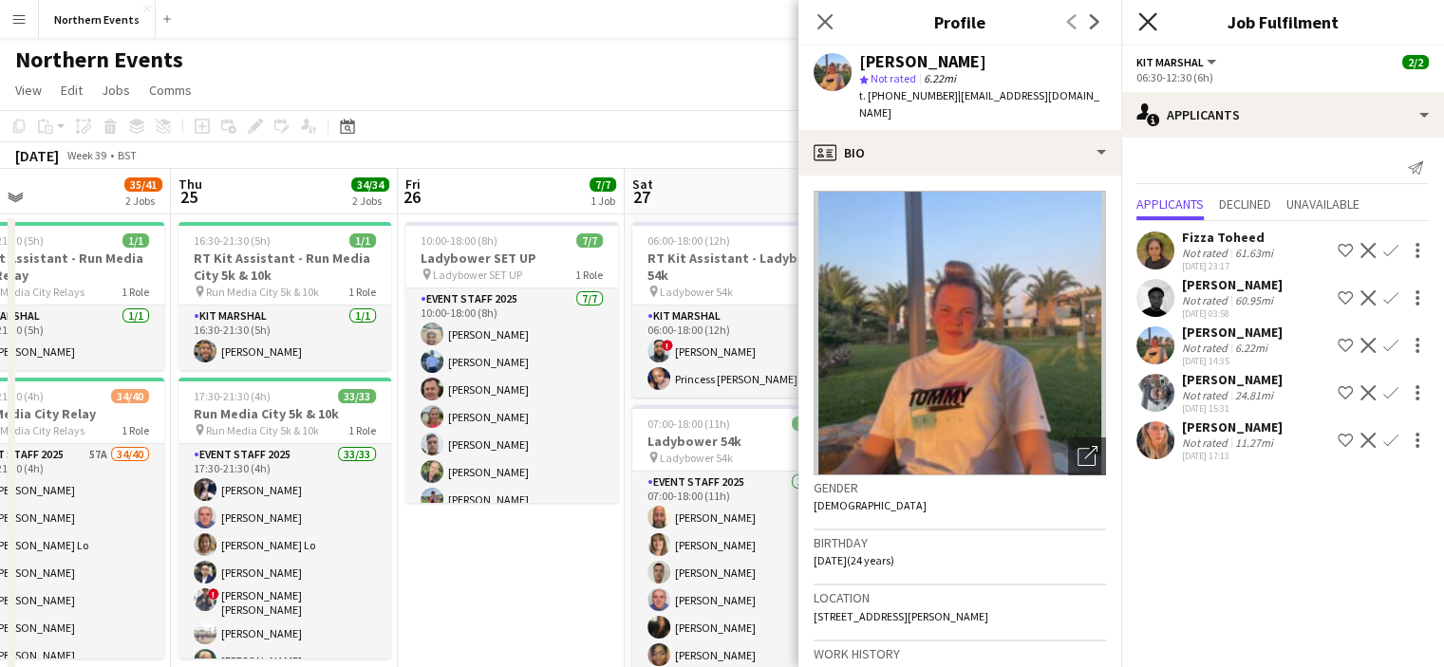
click at [1151, 21] on icon "Close pop-in" at bounding box center [1147, 21] width 18 height 18
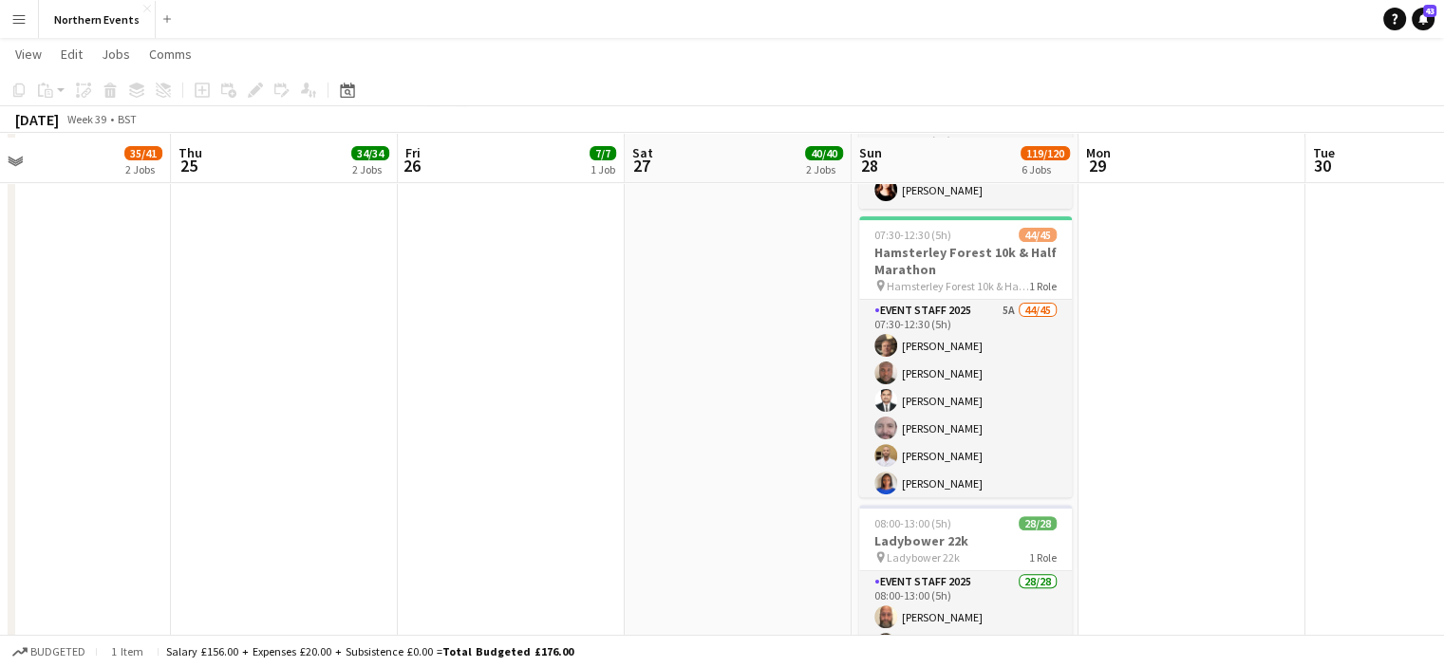
scroll to position [562, 0]
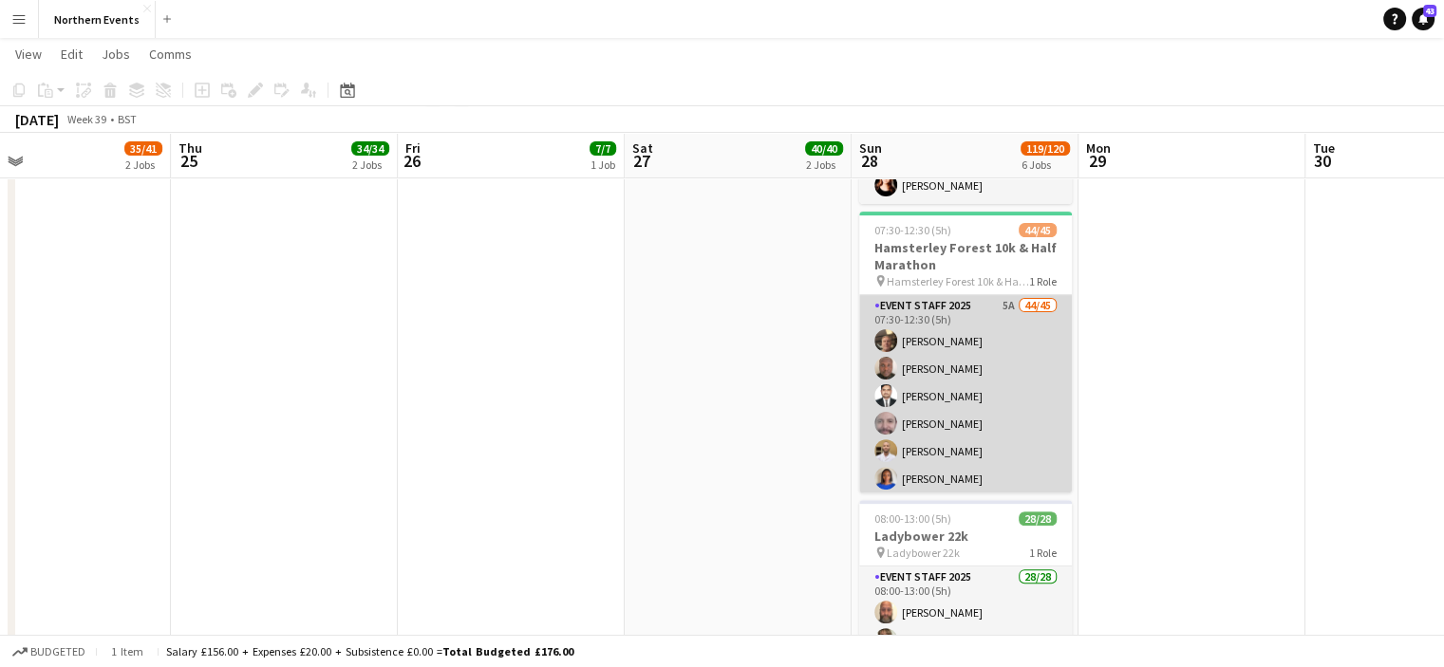
drag, startPoint x: 957, startPoint y: 367, endPoint x: 978, endPoint y: 359, distance: 22.6
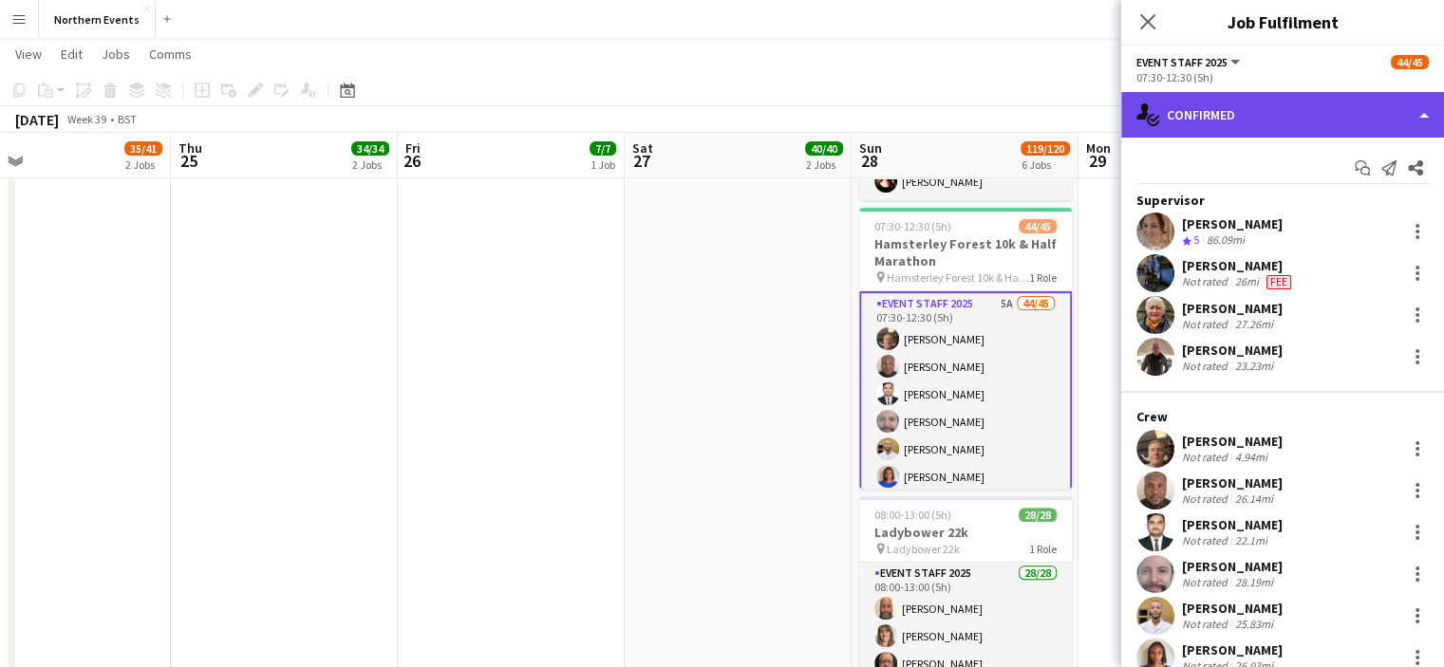
click at [1262, 123] on div "single-neutral-actions-check-2 Confirmed" at bounding box center [1282, 115] width 323 height 46
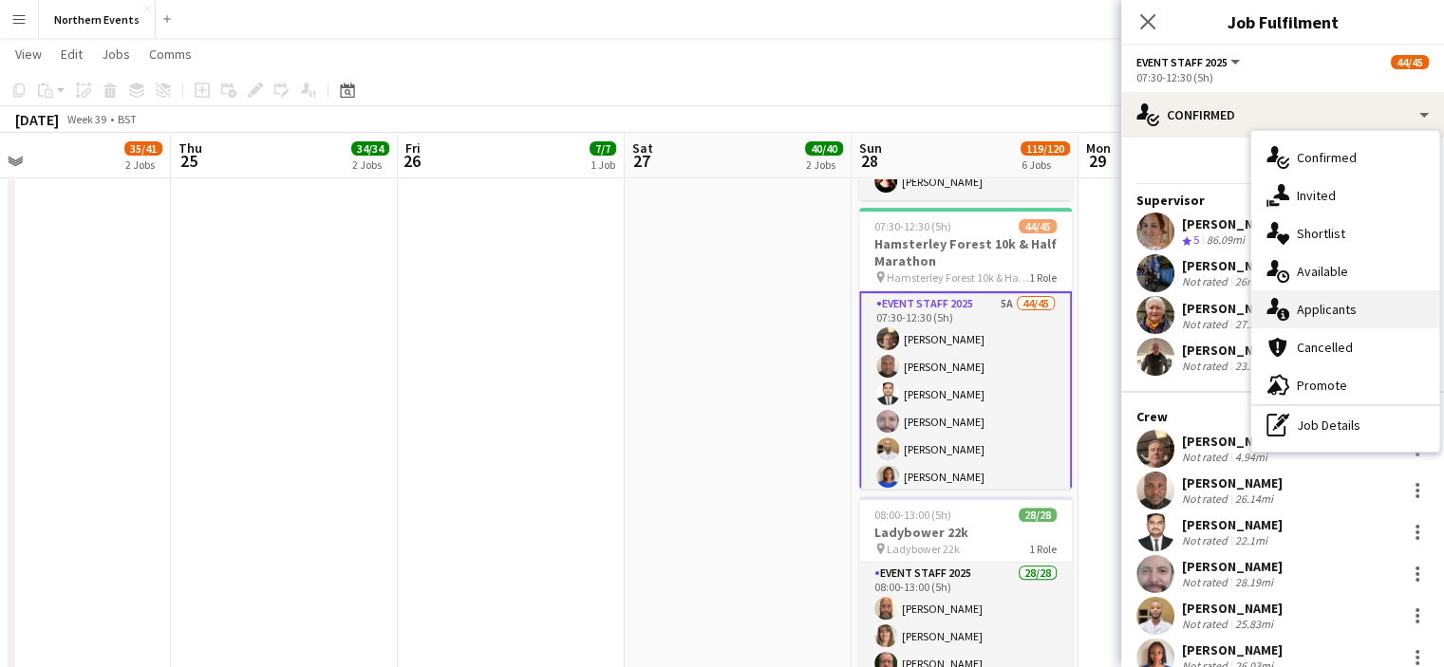
click at [1301, 314] on span "Applicants" at bounding box center [1327, 309] width 60 height 17
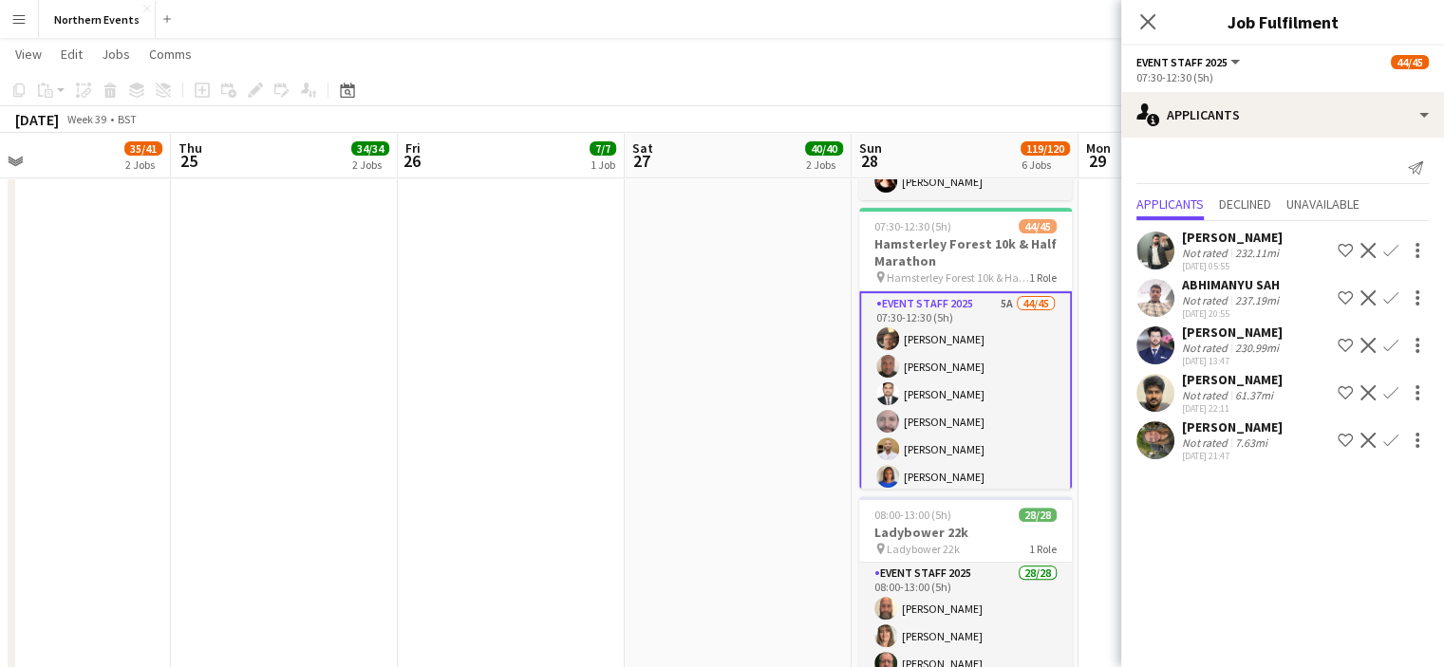
click at [1389, 448] on app-icon "Confirm" at bounding box center [1390, 440] width 15 height 15
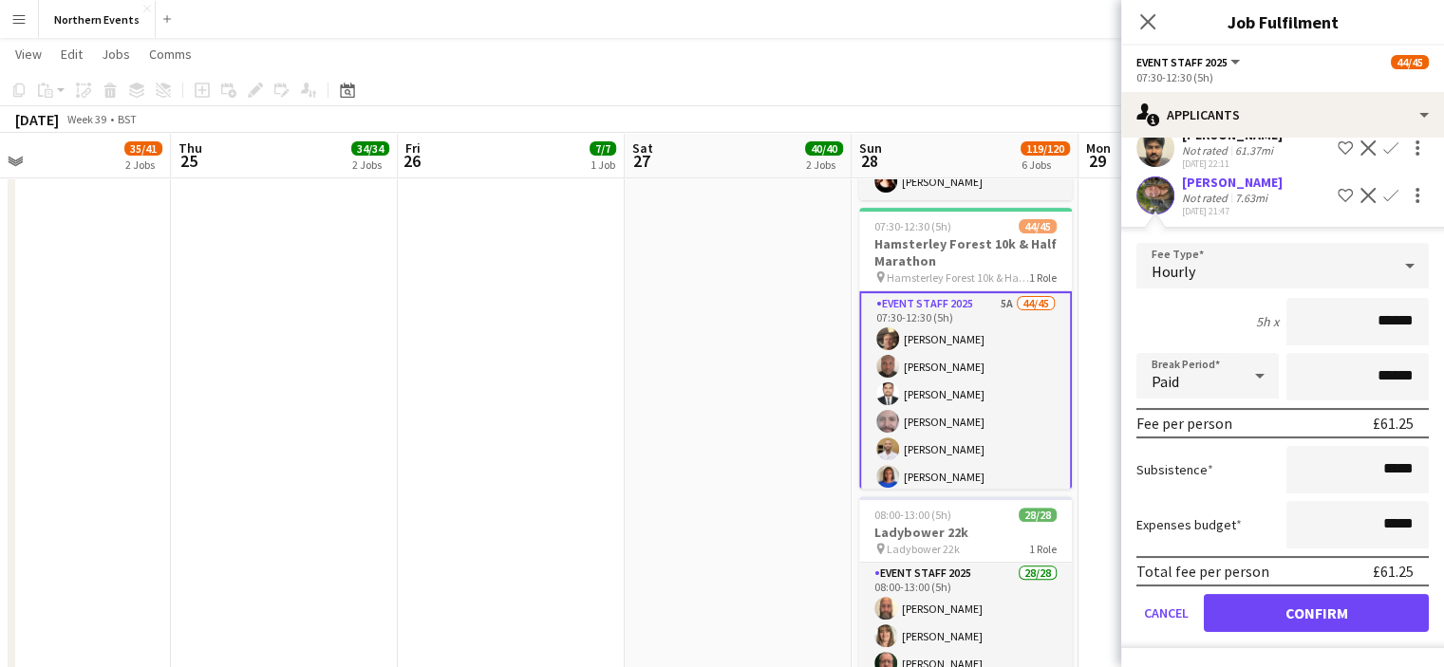
scroll to position [258, 0]
drag, startPoint x: 1398, startPoint y: 614, endPoint x: 1371, endPoint y: 626, distance: 28.9
click at [1371, 626] on button "Confirm" at bounding box center [1316, 613] width 225 height 38
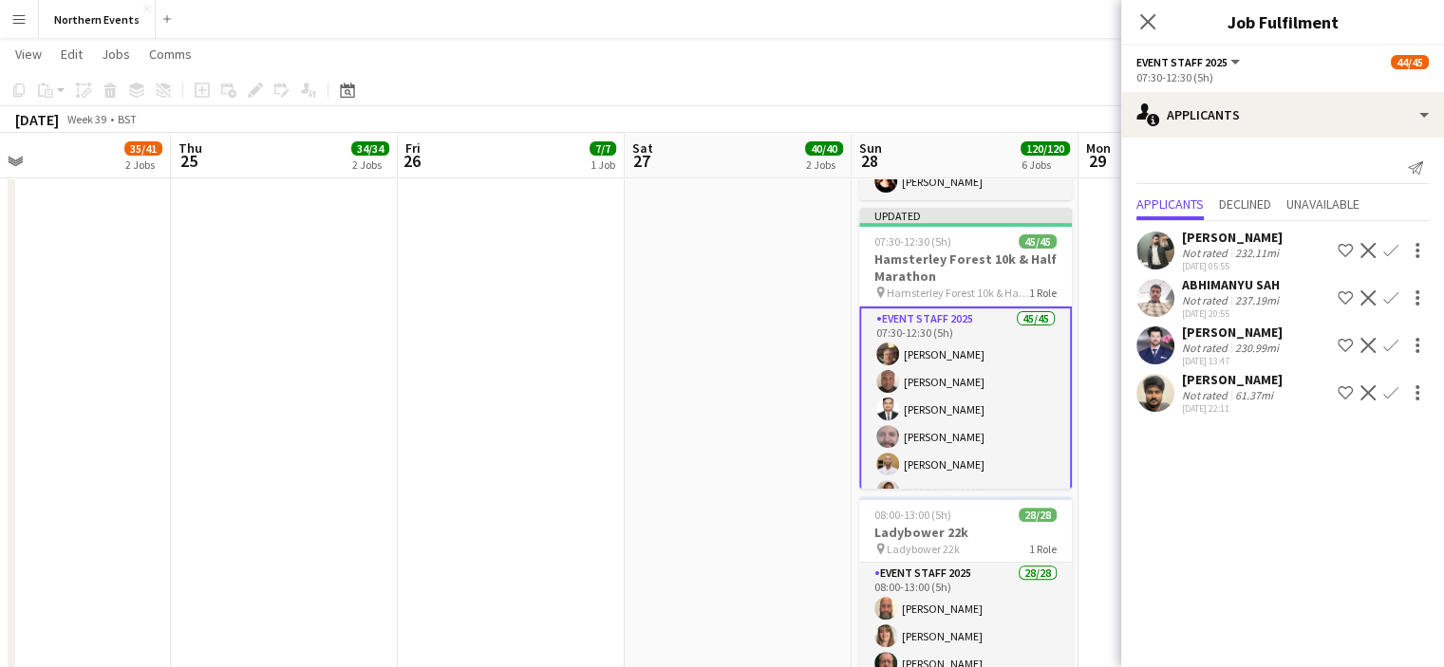
scroll to position [0, 0]
click at [932, 499] on div at bounding box center [965, 499] width 213 height 4
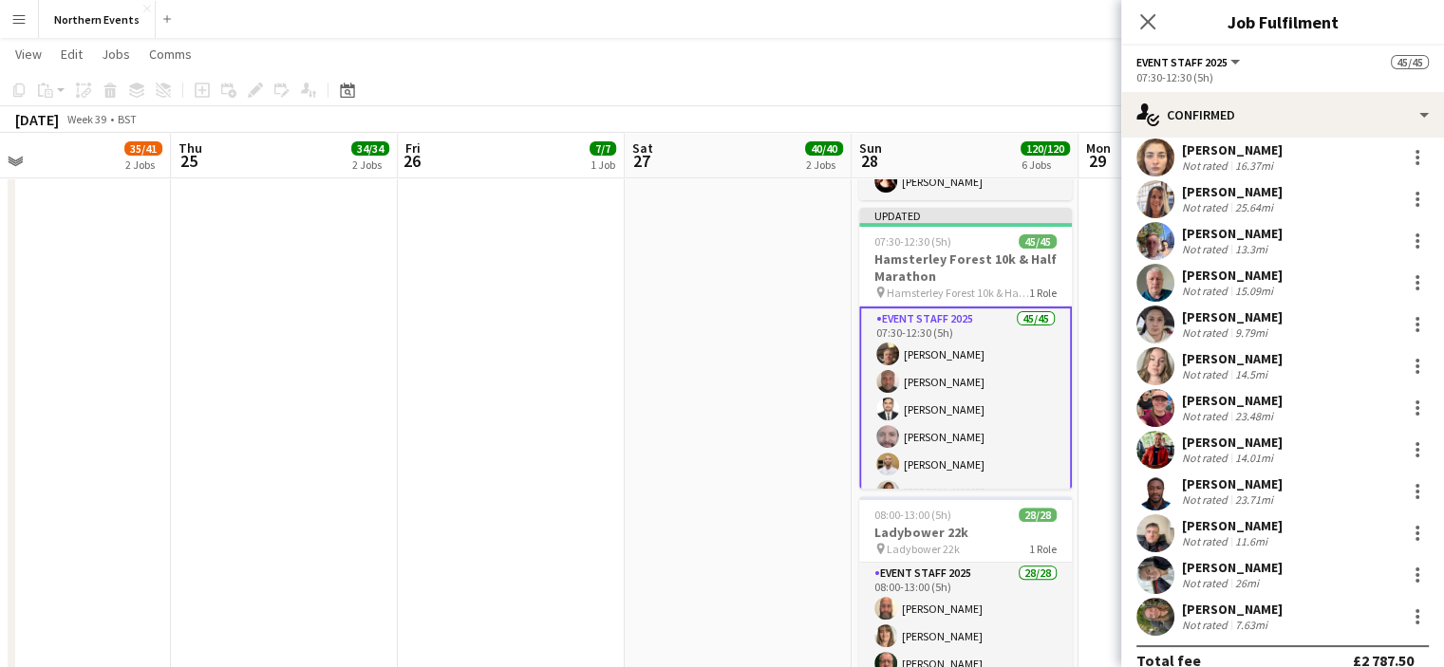
scroll to position [1500, 0]
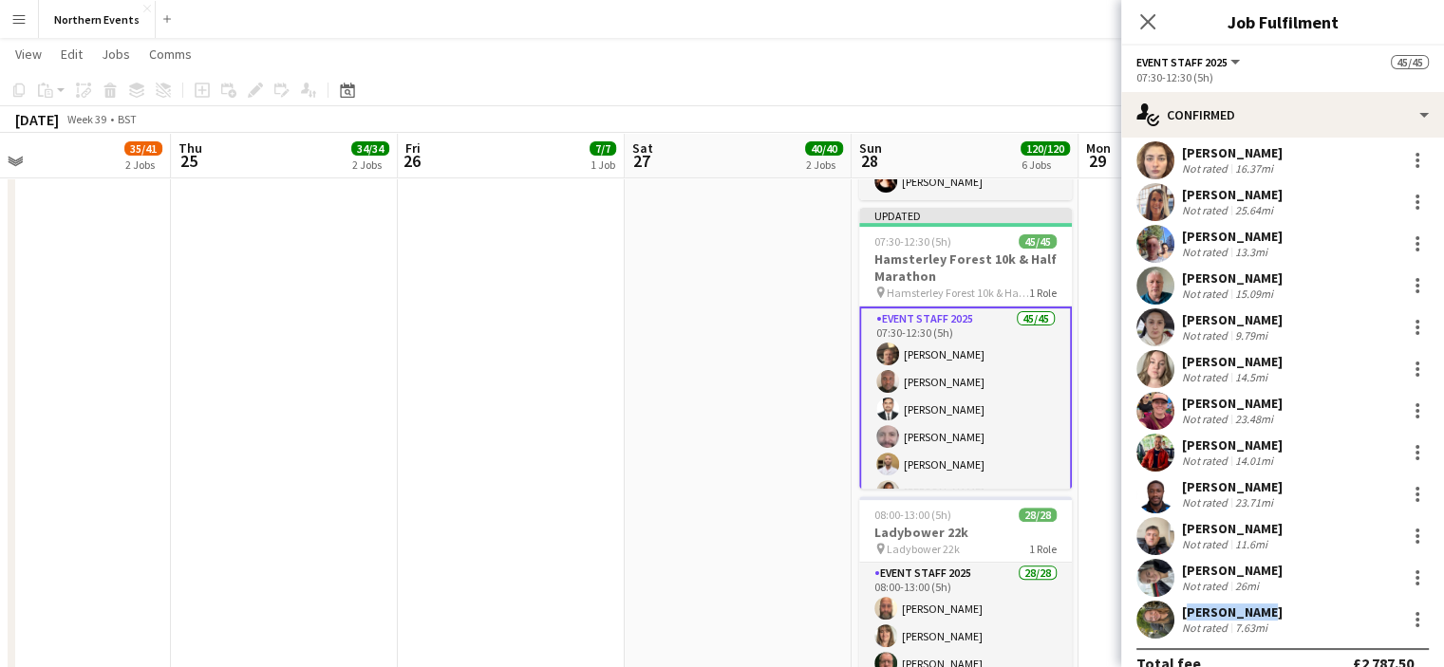
drag, startPoint x: 1261, startPoint y: 610, endPoint x: 1174, endPoint y: 637, distance: 90.4
click at [1174, 637] on div "[PERSON_NAME] Not rated 7.63mi" at bounding box center [1282, 620] width 323 height 38
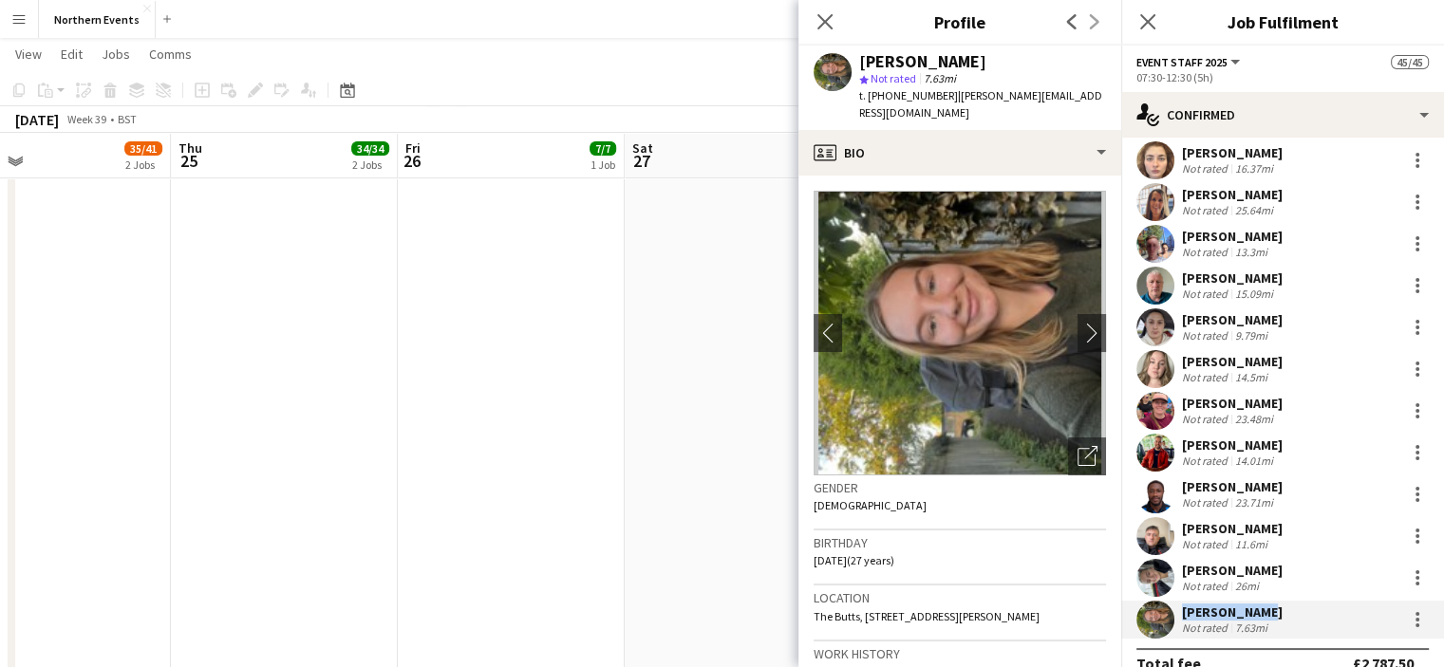
copy div "[PERSON_NAME]"
drag, startPoint x: 957, startPoint y: 71, endPoint x: 843, endPoint y: 64, distance: 114.2
click at [843, 64] on div "[PERSON_NAME] star Not rated 7.63mi t. [PHONE_NUMBER] | [PERSON_NAME][EMAIL_ADD…" at bounding box center [959, 88] width 323 height 84
click at [978, 58] on div "[PERSON_NAME]" at bounding box center [982, 61] width 247 height 17
drag, startPoint x: 951, startPoint y: 60, endPoint x: 853, endPoint y: 57, distance: 98.8
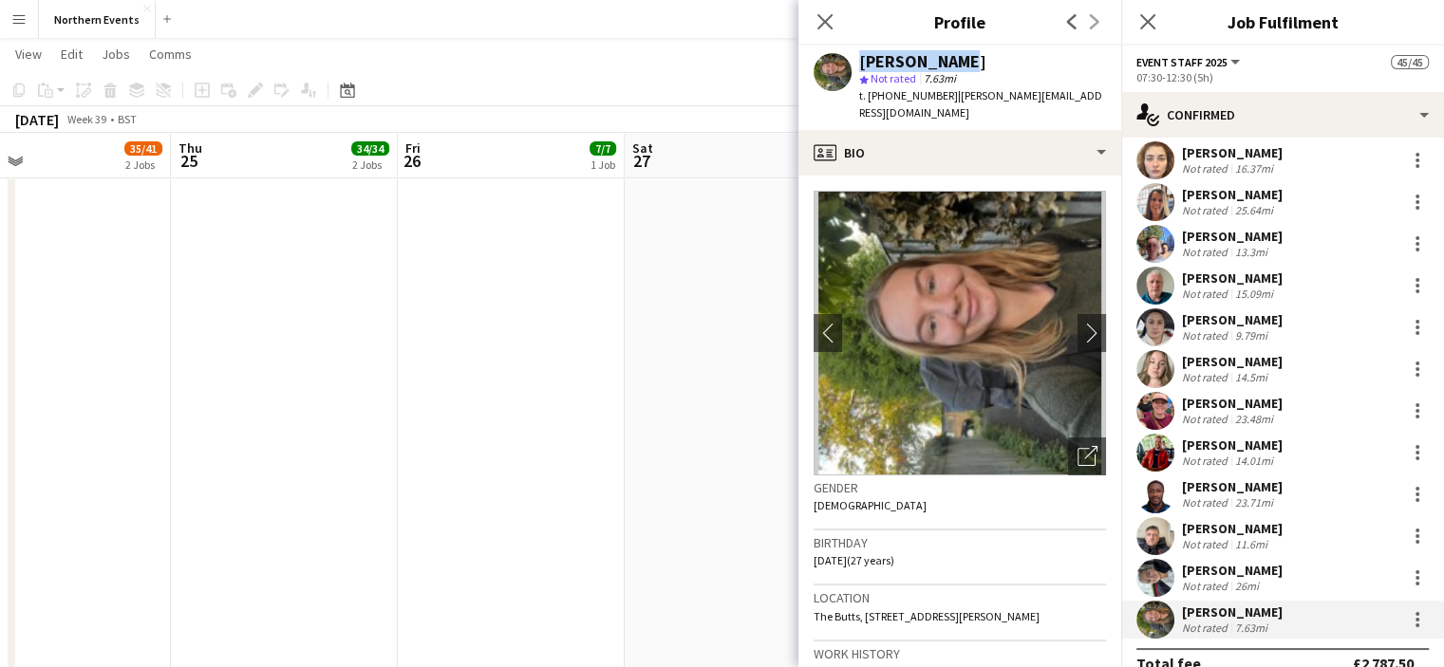
click at [853, 57] on div "[PERSON_NAME] star Not rated 7.63mi t. [PHONE_NUMBER] | [PERSON_NAME][EMAIL_ADD…" at bounding box center [959, 88] width 323 height 84
copy div "[PERSON_NAME]"
click at [825, 23] on icon at bounding box center [825, 21] width 18 height 18
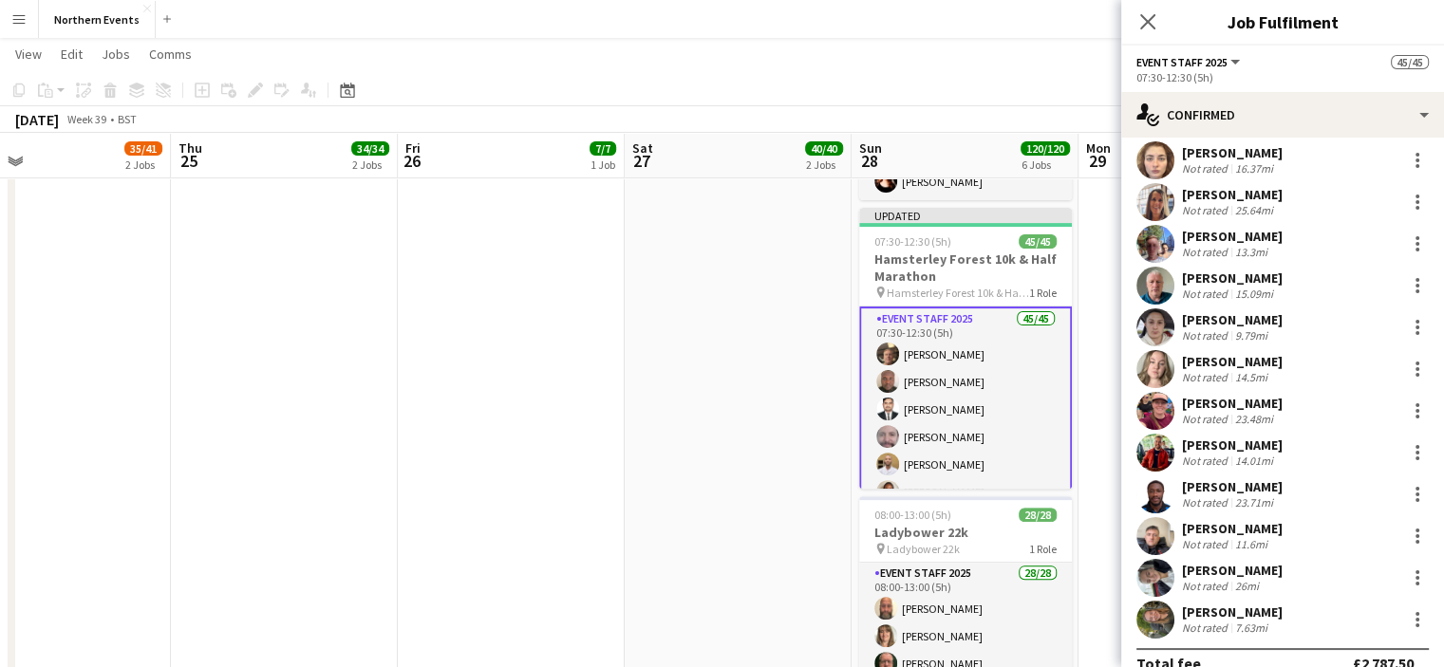
drag, startPoint x: 1199, startPoint y: 116, endPoint x: 764, endPoint y: 298, distance: 471.5
click at [764, 298] on app-date-cell "06:00-18:00 (12h) 2/2 RT Kit Assistant - Ladybower 54k pin Ladybower 54k 1 Role…" at bounding box center [738, 380] width 227 height 1458
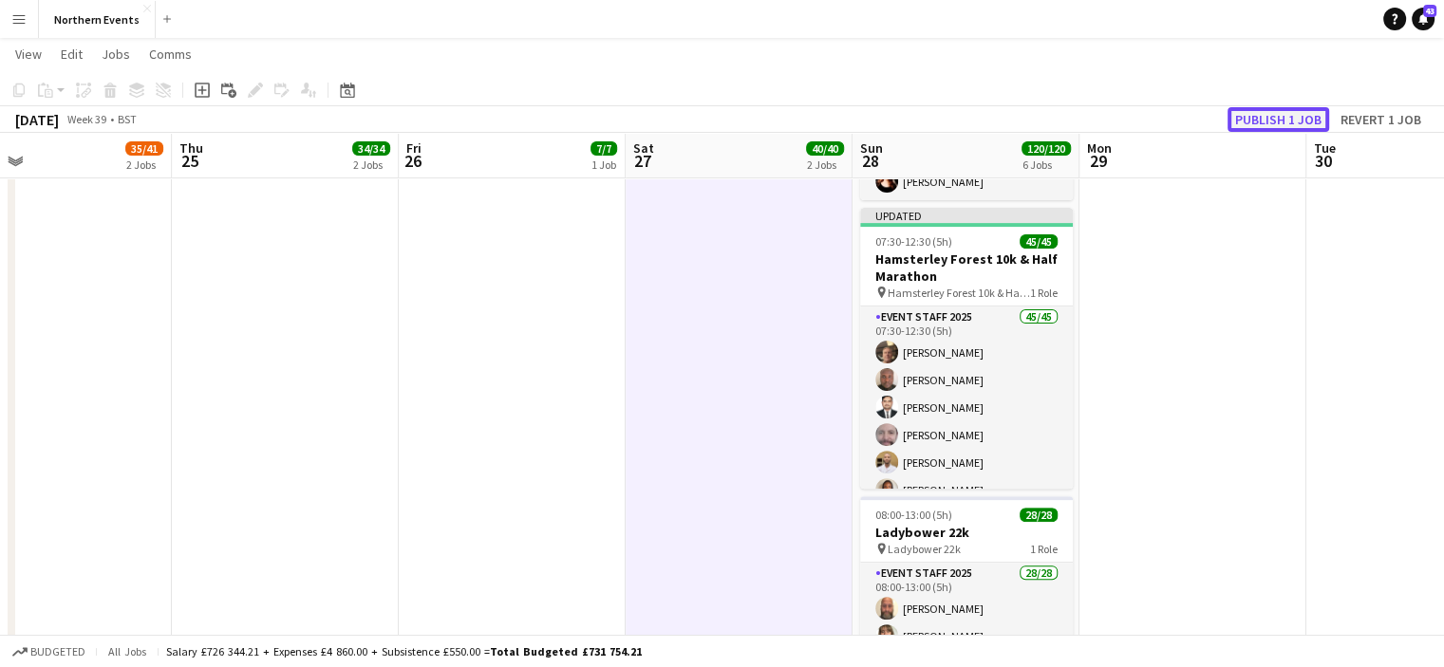
click at [1249, 117] on button "Publish 1 job" at bounding box center [1279, 119] width 102 height 25
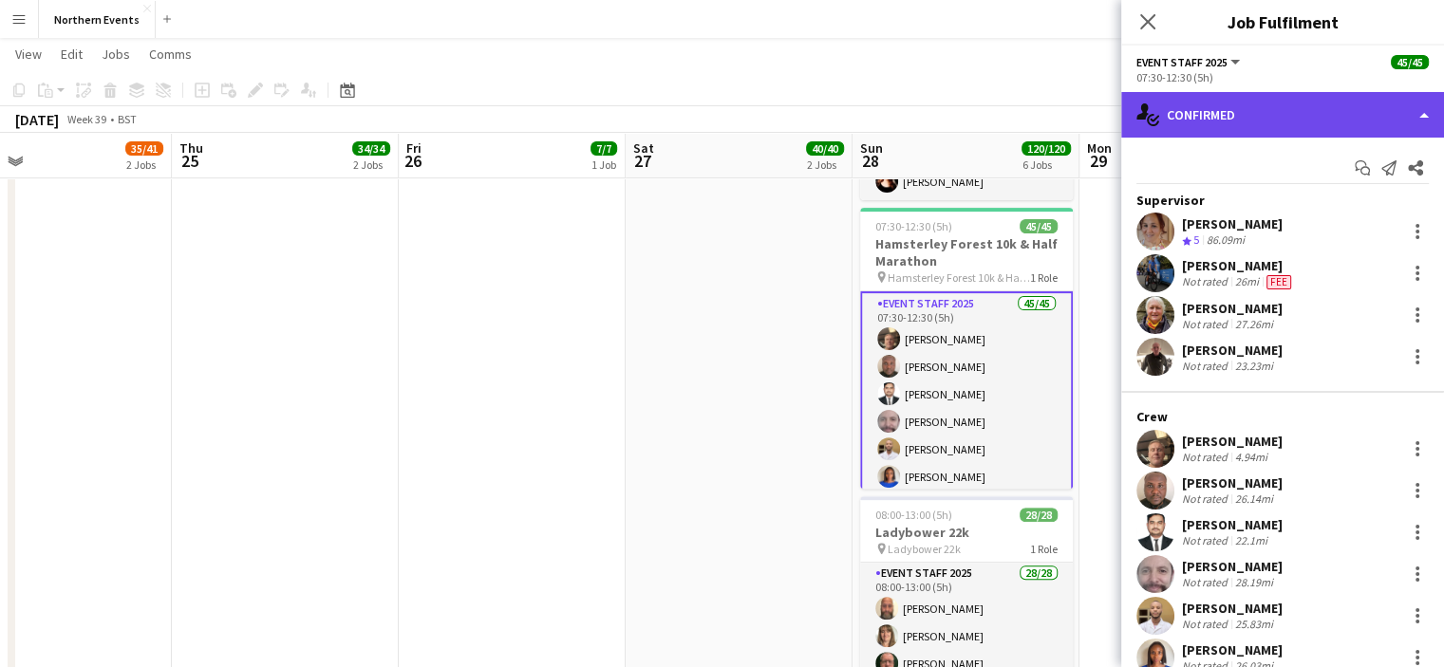
click at [1224, 108] on div "single-neutral-actions-check-2 Confirmed" at bounding box center [1282, 115] width 323 height 46
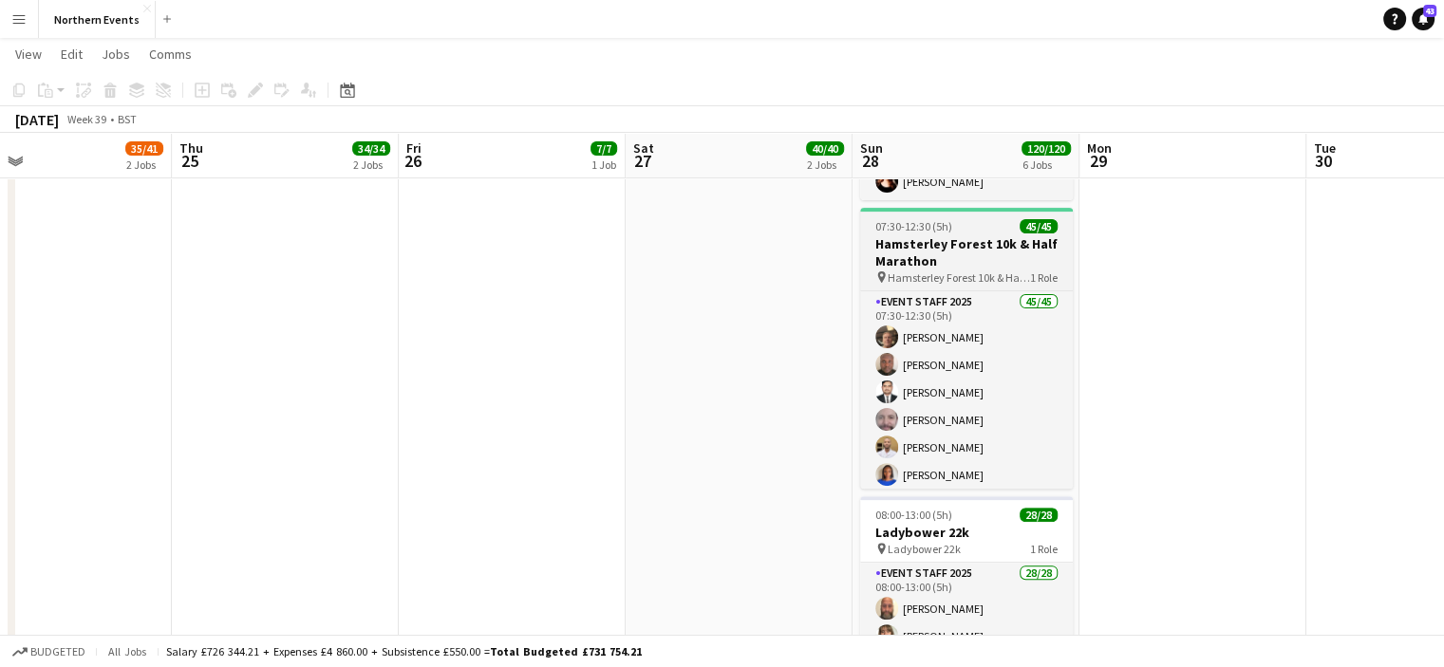
click at [967, 245] on h3 "Hamsterley Forest 10k & Half Marathon" at bounding box center [966, 252] width 213 height 34
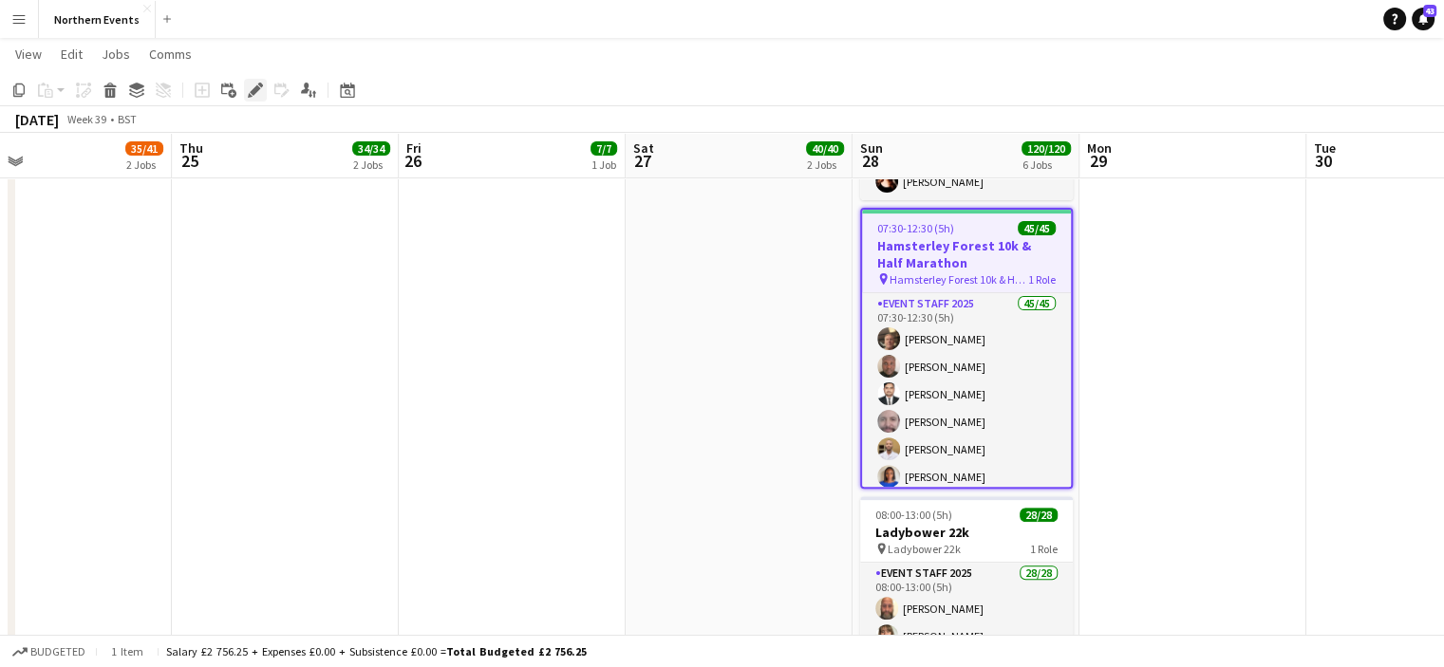
click at [252, 84] on icon "Edit" at bounding box center [255, 90] width 15 height 15
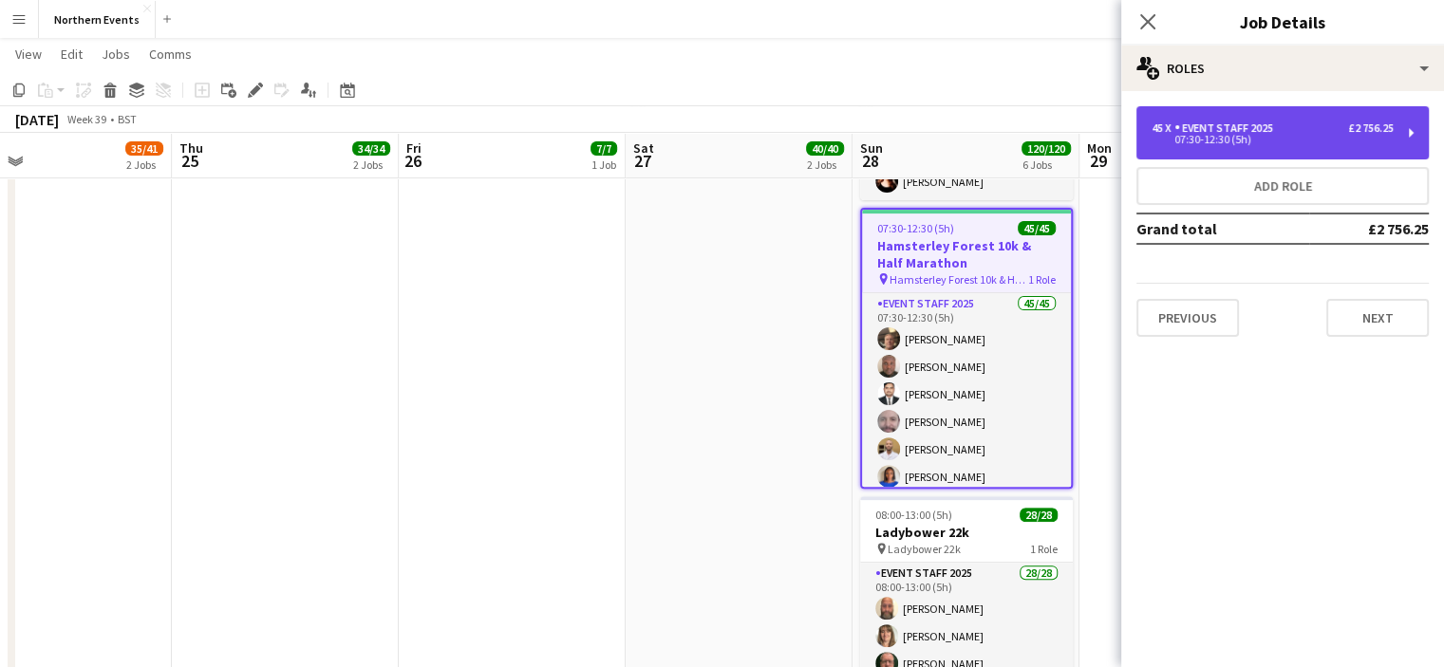
click at [1223, 134] on div "Event Staff 2025" at bounding box center [1227, 128] width 106 height 13
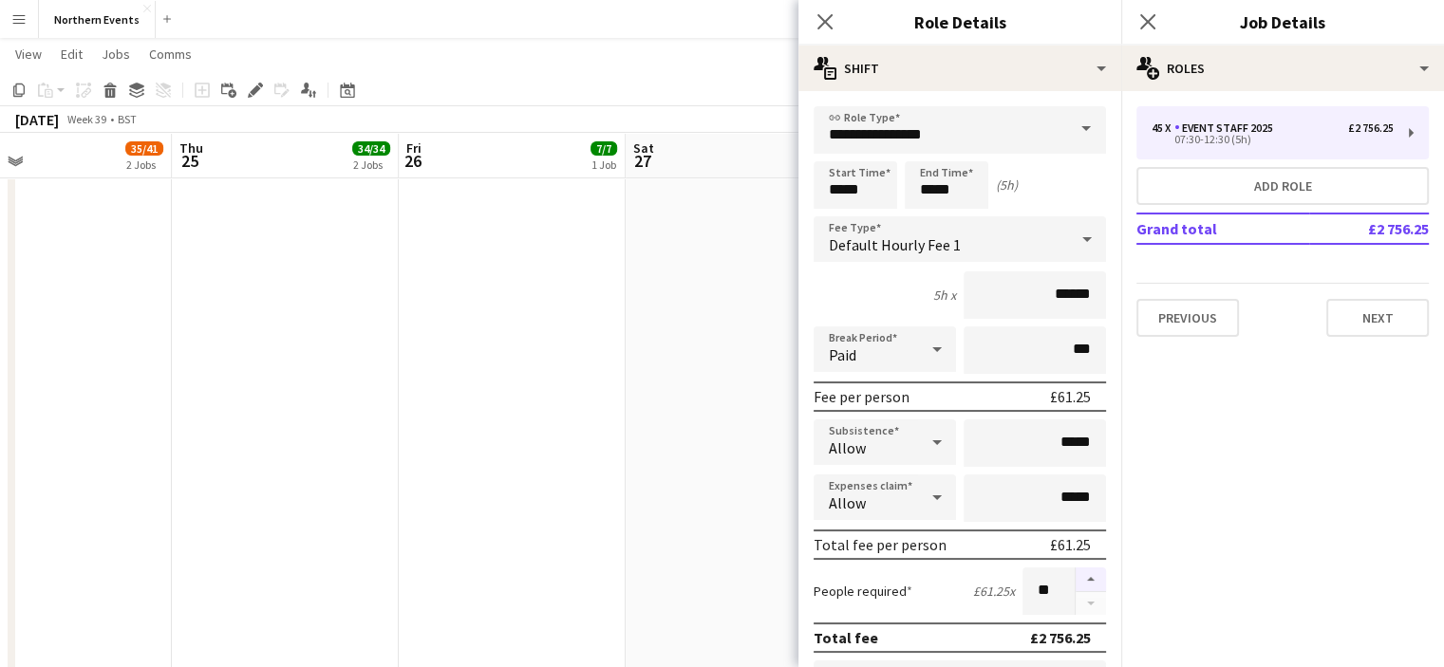
click at [1076, 573] on button "button" at bounding box center [1091, 580] width 30 height 25
type input "**"
click at [1152, 13] on icon "Close pop-in" at bounding box center [1147, 21] width 18 height 18
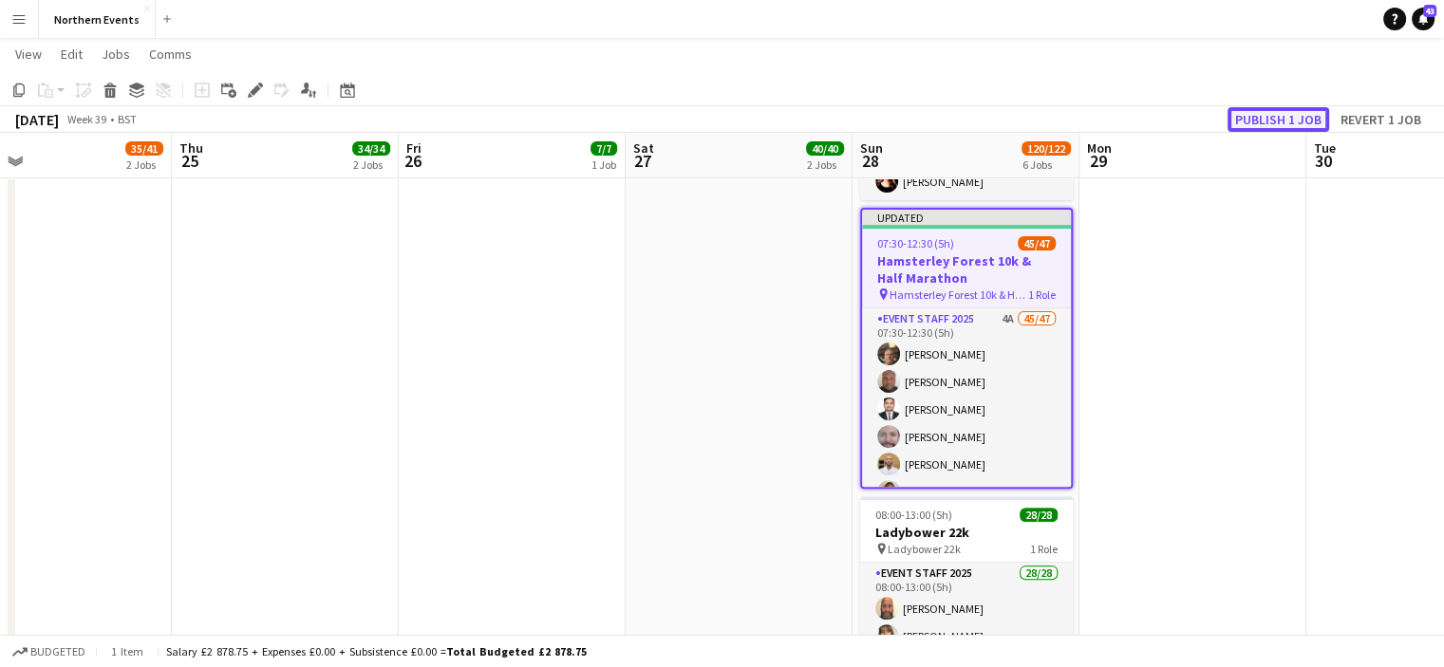
click at [1252, 117] on button "Publish 1 job" at bounding box center [1279, 119] width 102 height 25
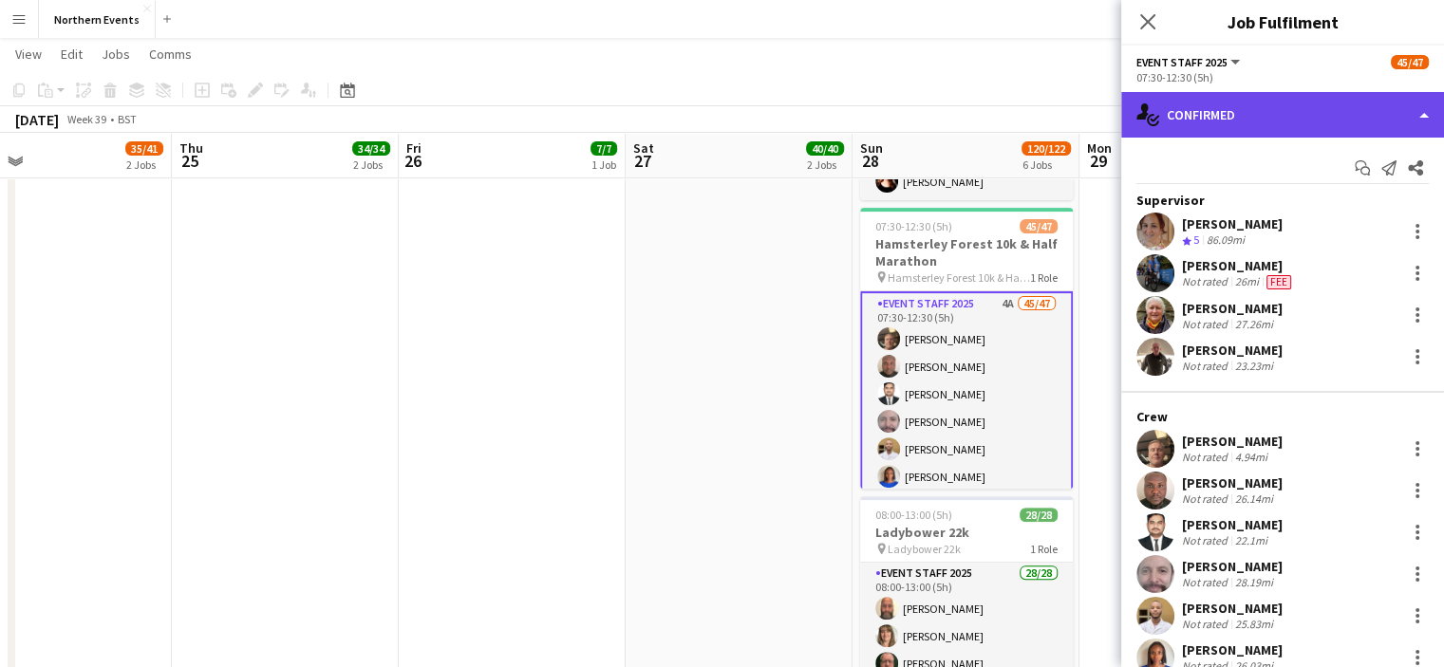
click at [1241, 124] on div "single-neutral-actions-check-2 Confirmed" at bounding box center [1282, 115] width 323 height 46
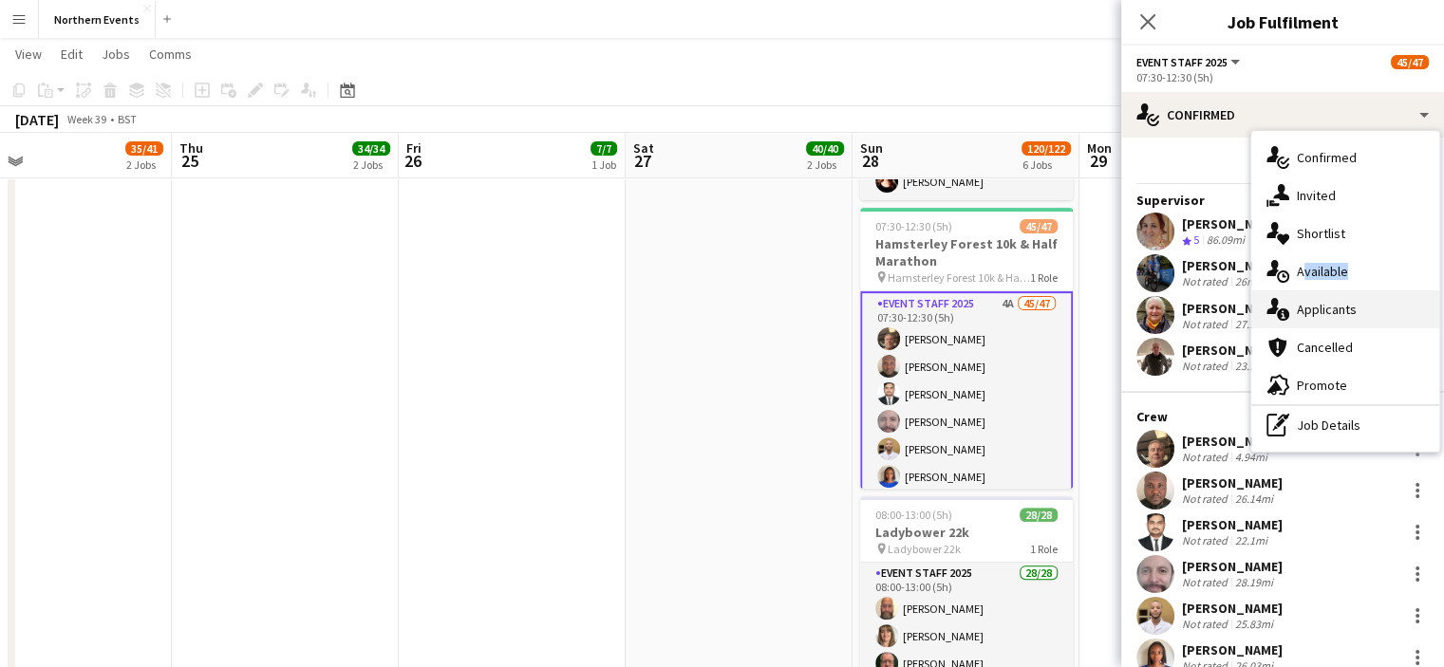
drag, startPoint x: 1295, startPoint y: 272, endPoint x: 1292, endPoint y: 305, distance: 33.4
click at [1292, 305] on div "single-neutral-actions-check-2 Confirmed single-neutral-actions-share-1 Invited…" at bounding box center [1345, 291] width 188 height 321
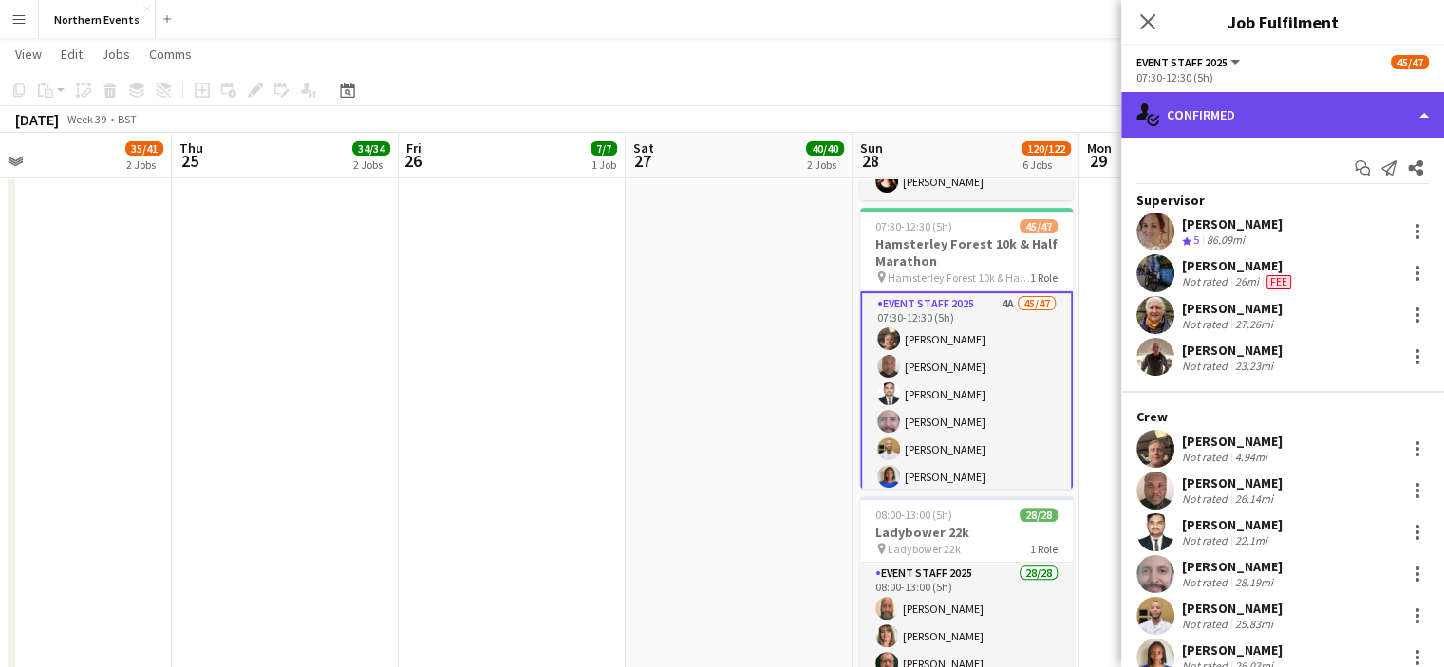
click at [1266, 121] on div "single-neutral-actions-check-2 Confirmed" at bounding box center [1282, 115] width 323 height 46
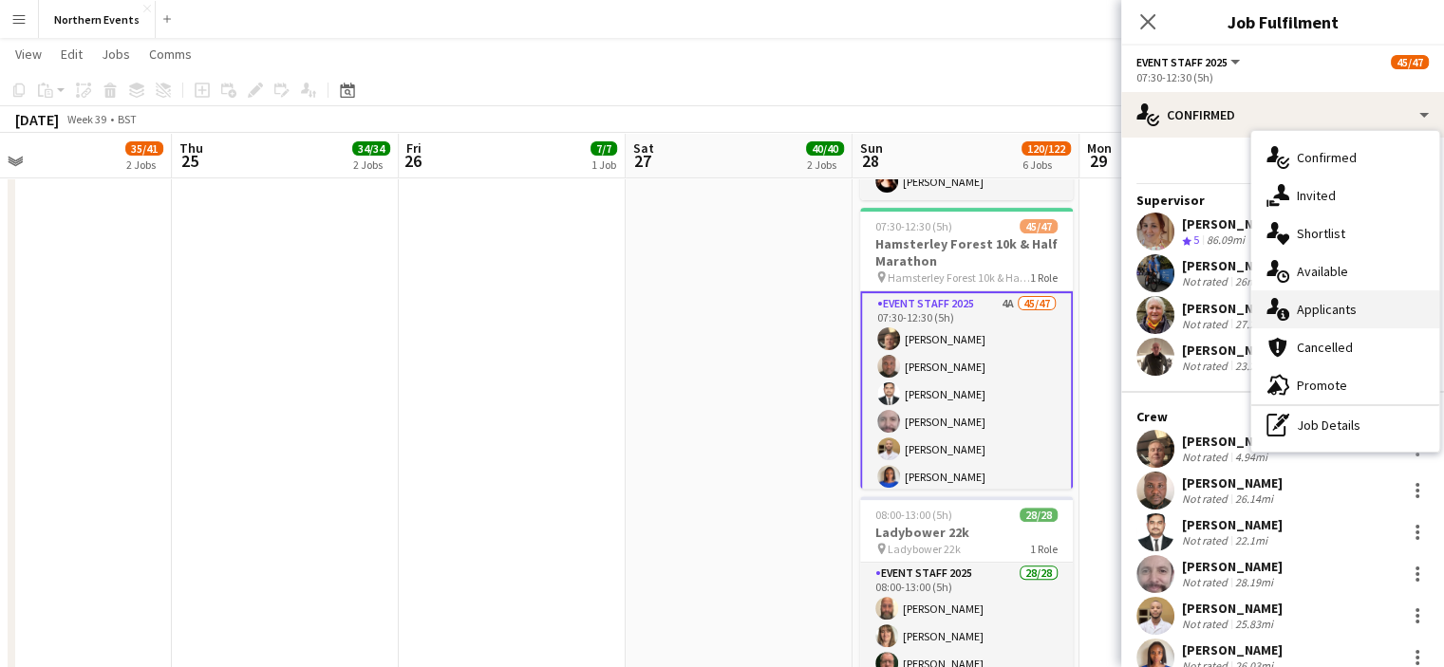
click at [1321, 299] on div "single-neutral-actions-information Applicants" at bounding box center [1345, 310] width 188 height 38
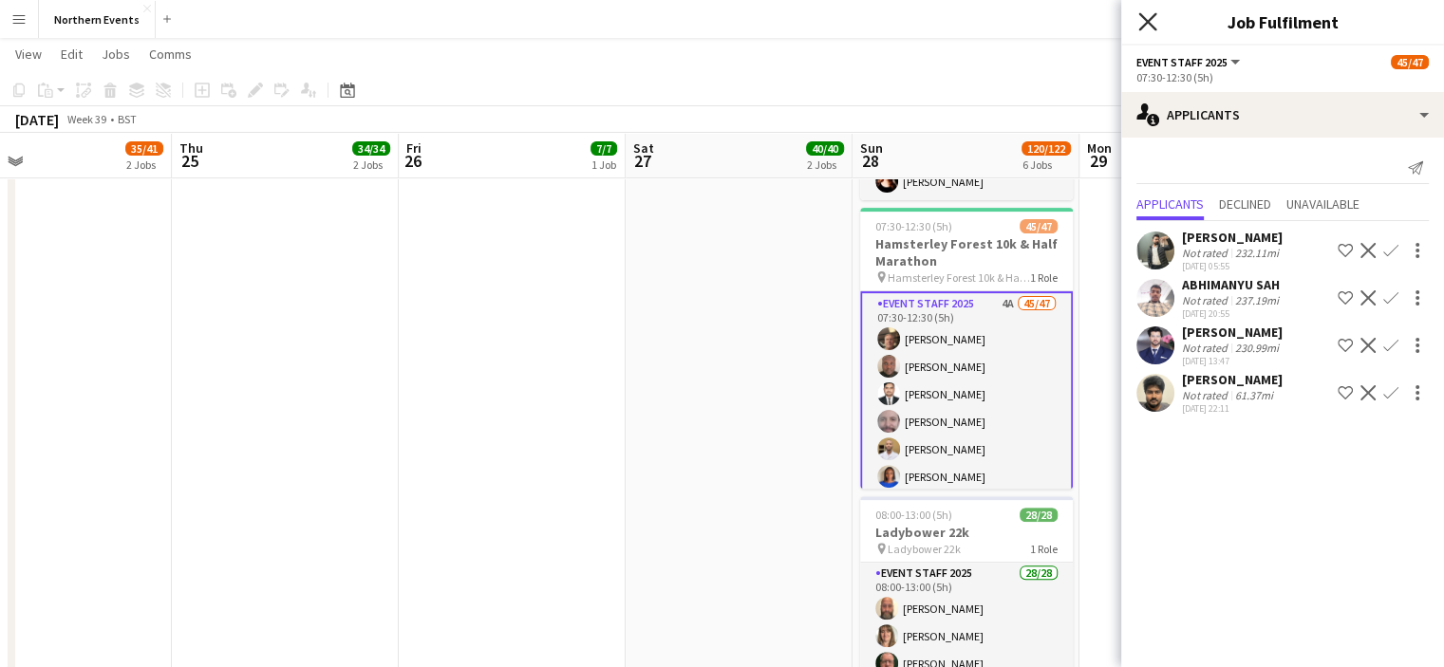
click at [1154, 28] on icon at bounding box center [1147, 21] width 18 height 18
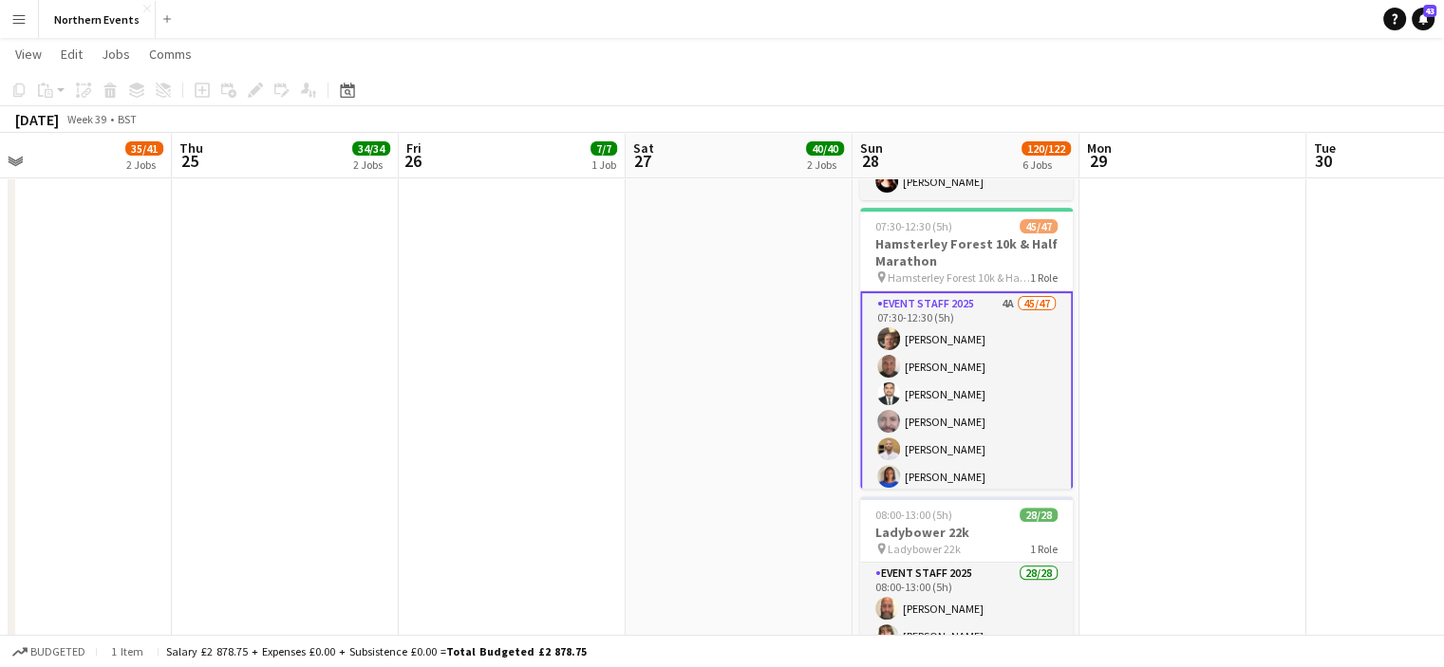
click at [16, 23] on app-icon "Menu" at bounding box center [18, 18] width 15 height 15
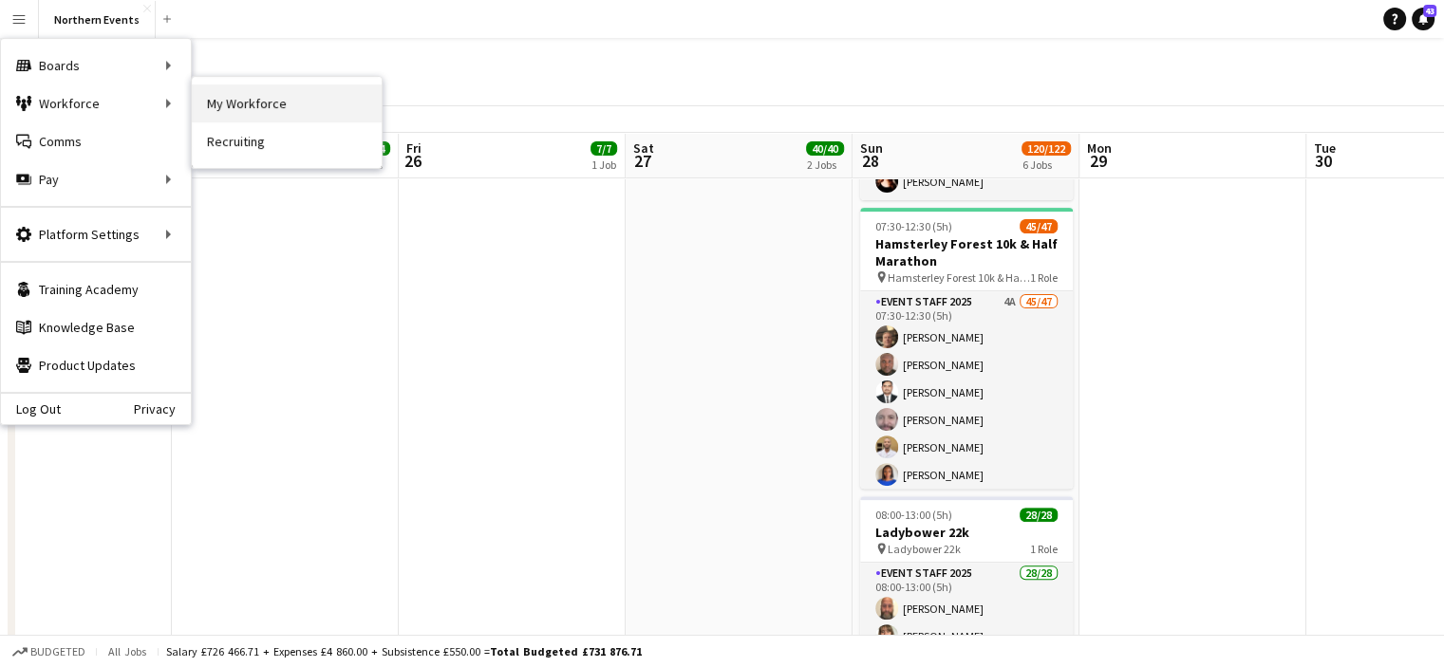
click at [237, 102] on link "My Workforce" at bounding box center [287, 103] width 190 height 38
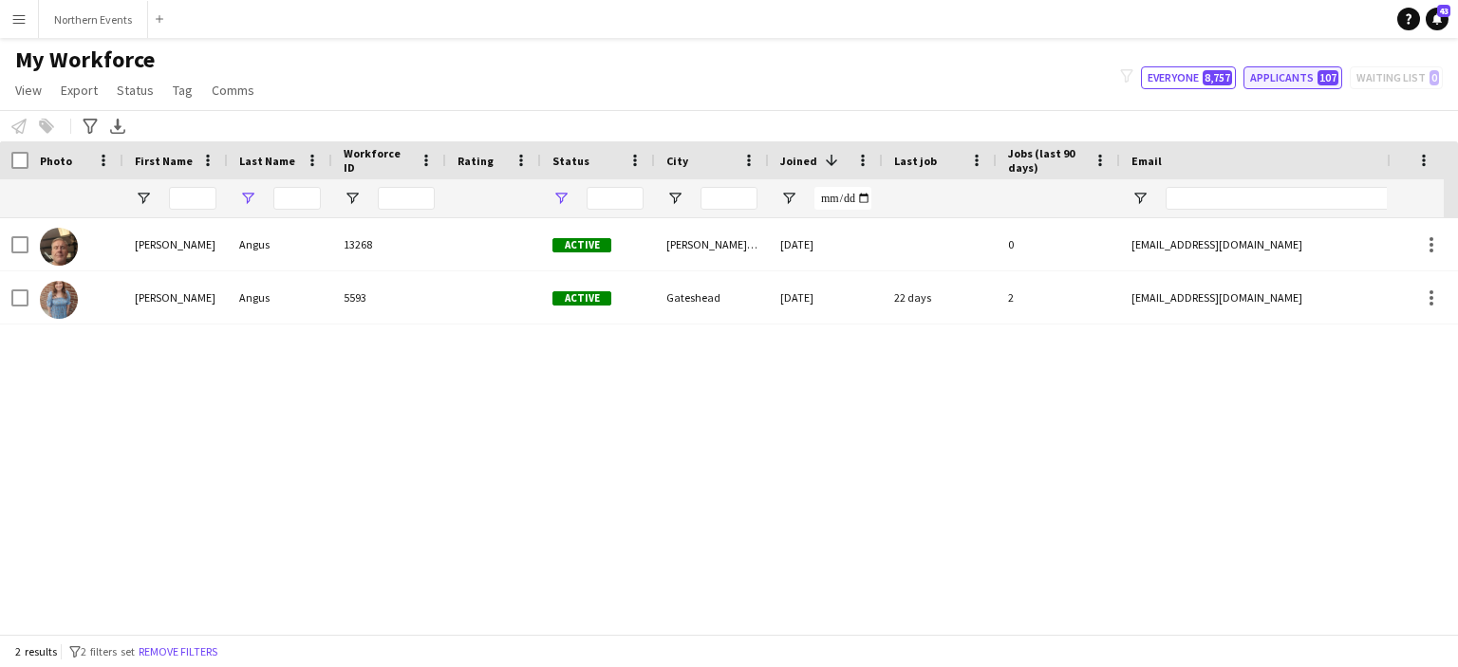
type input "*****"
type input "**********"
click at [1299, 84] on button "Applicants 107" at bounding box center [1293, 77] width 99 height 23
type input "**********"
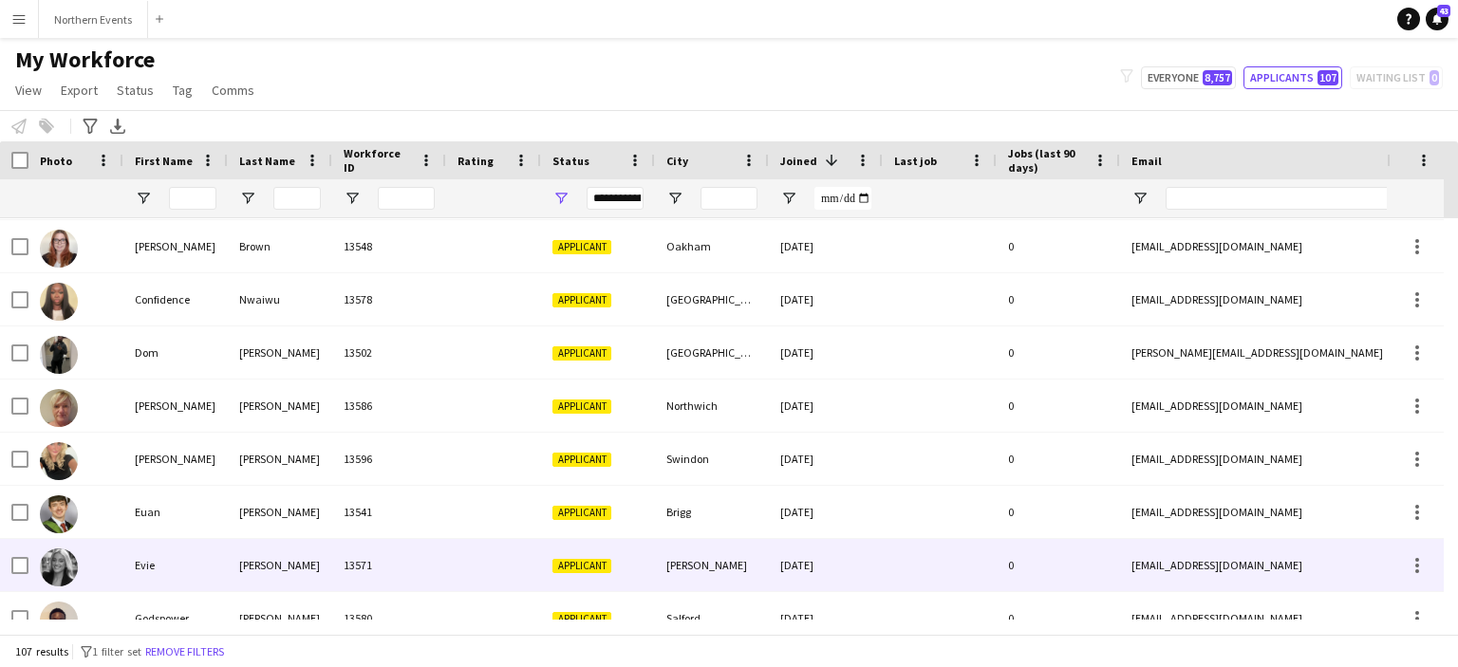
click at [153, 566] on div "Evie" at bounding box center [175, 565] width 104 height 52
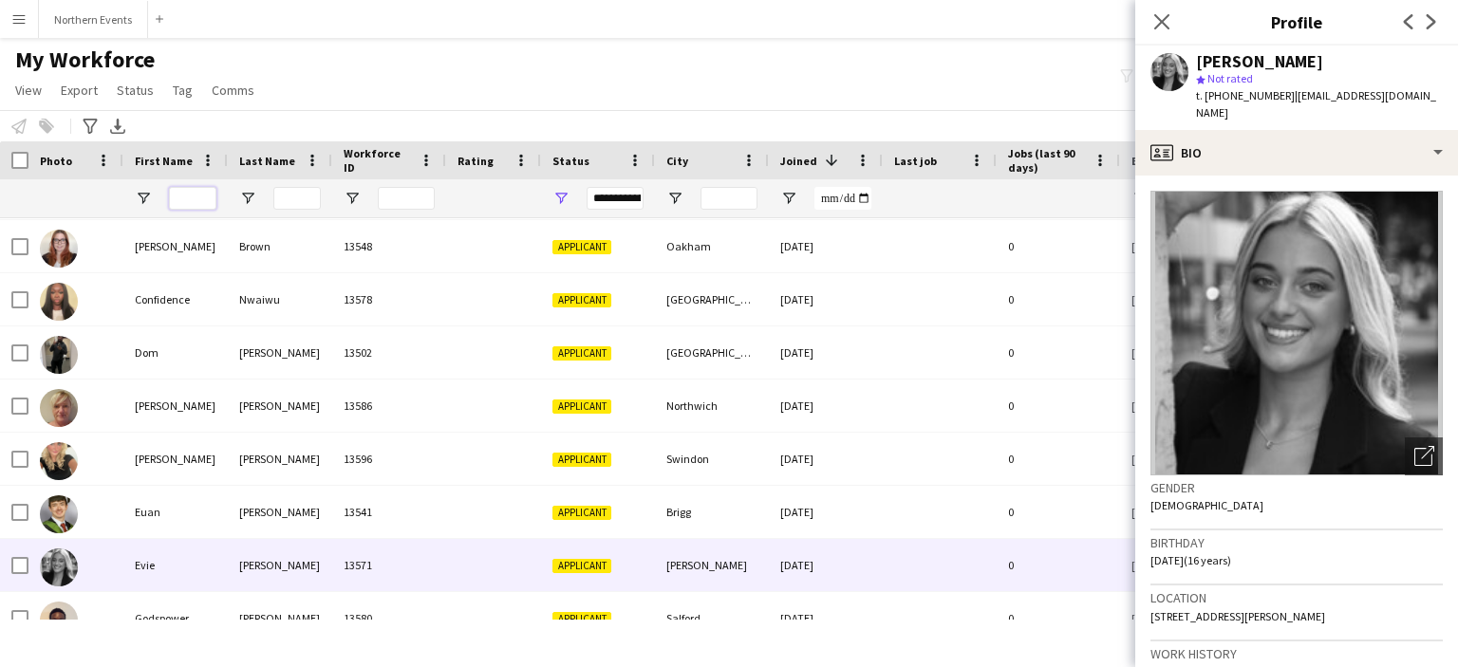
click at [197, 200] on input "First Name Filter Input" at bounding box center [192, 198] width 47 height 23
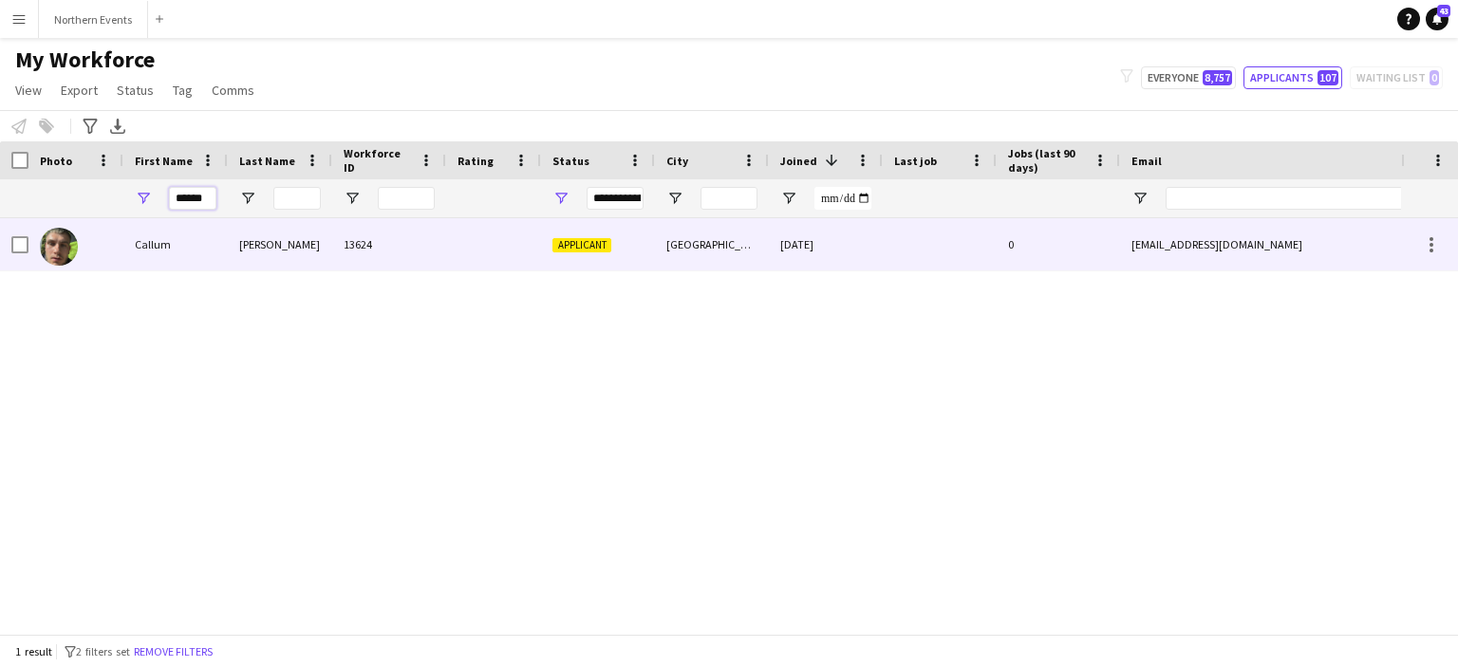
type input "******"
click at [159, 242] on div "Callum" at bounding box center [175, 244] width 104 height 52
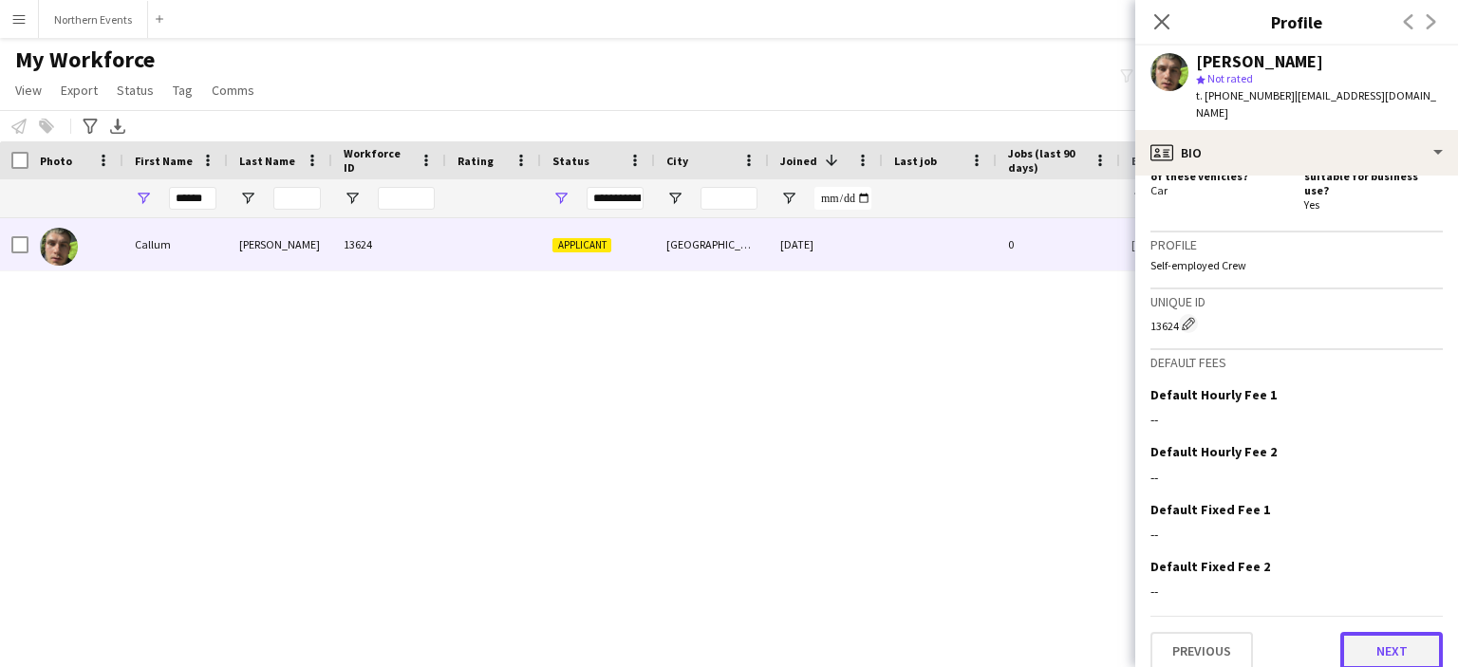
click at [1390, 641] on button "Next" at bounding box center [1392, 651] width 103 height 38
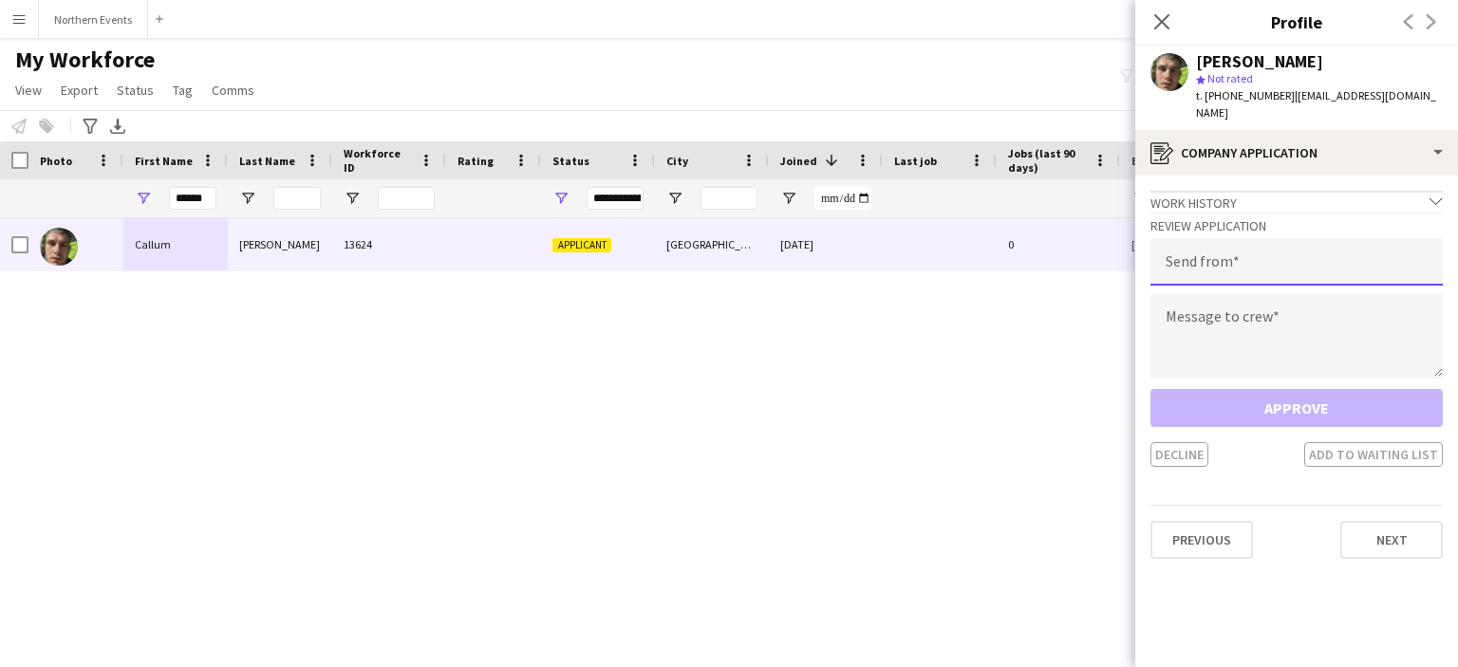
click at [1265, 245] on input "email" at bounding box center [1297, 261] width 292 height 47
type input "**********"
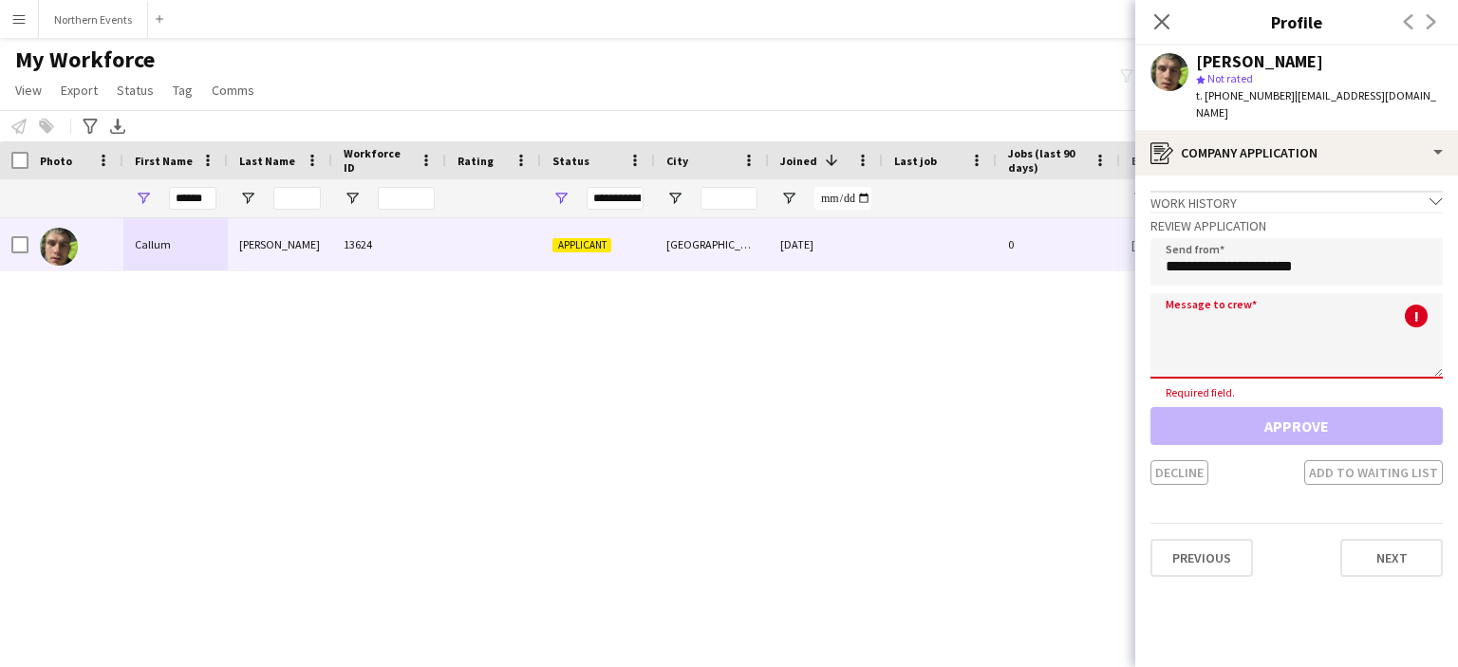
paste textarea "**********"
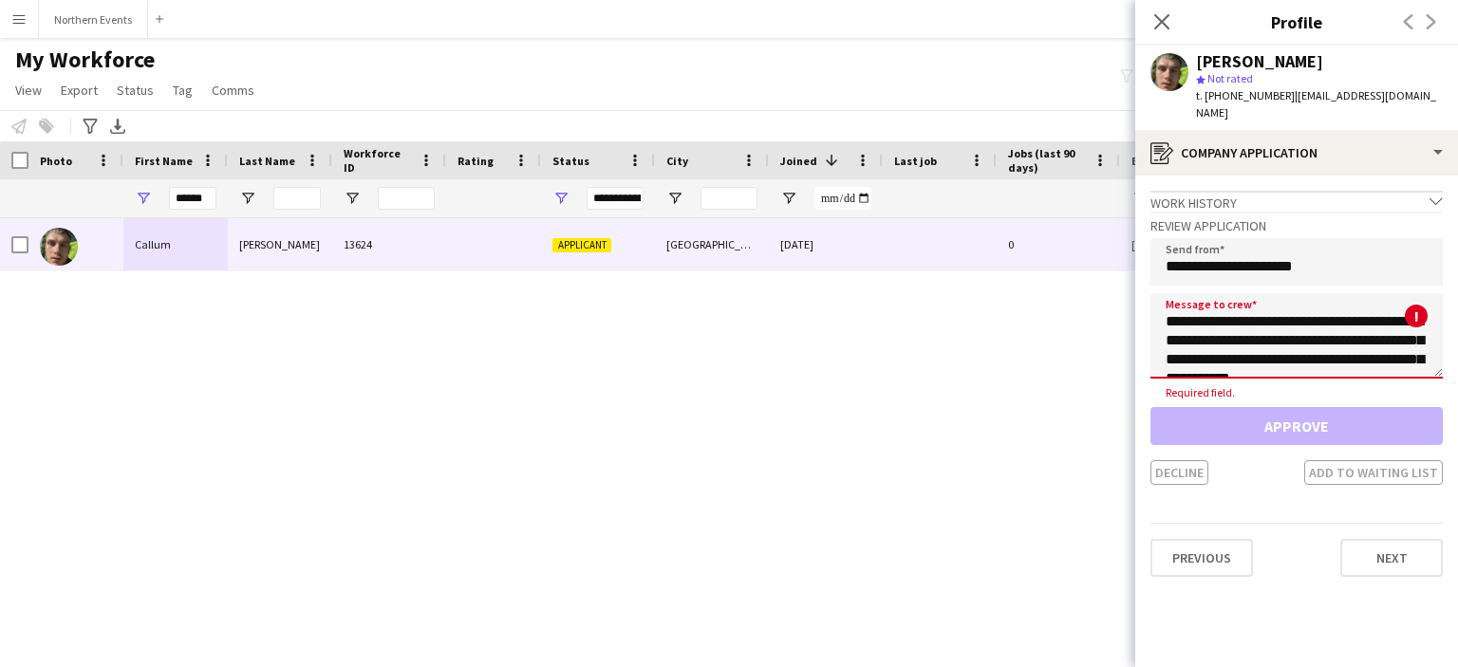
scroll to position [410, 0]
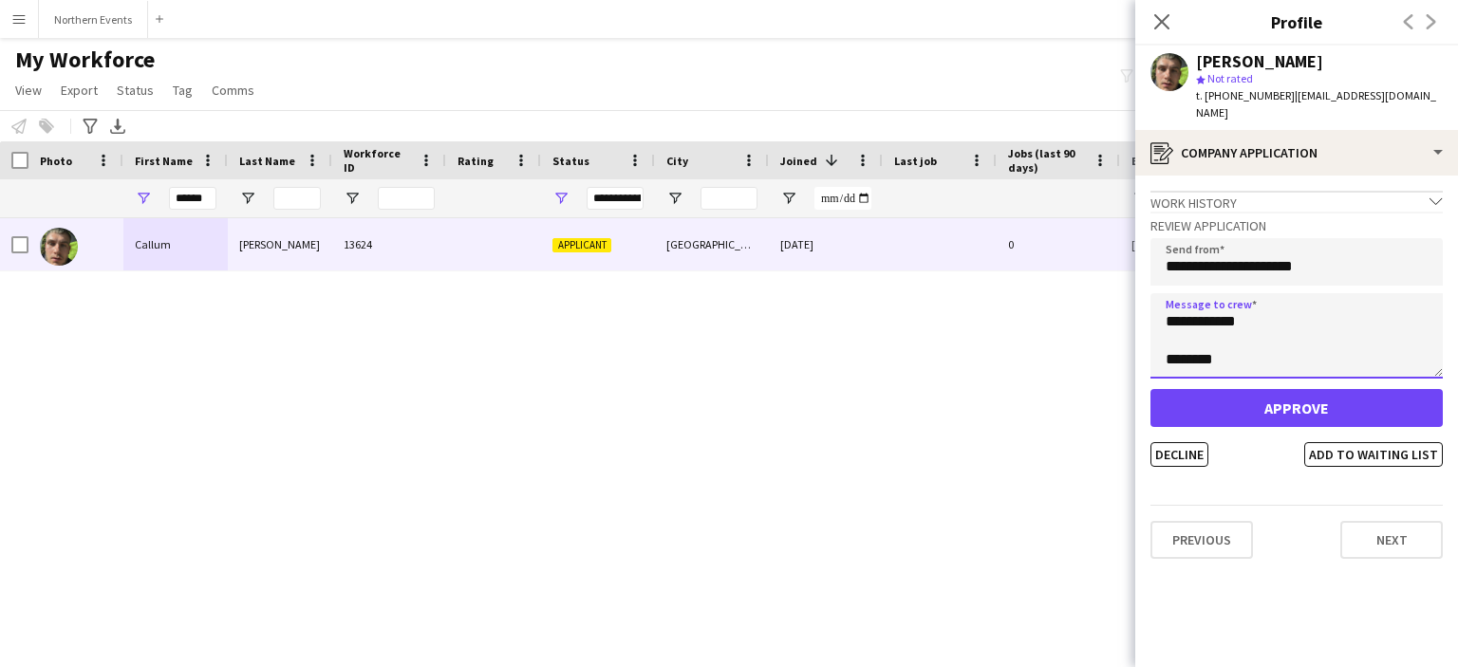
type textarea "**********"
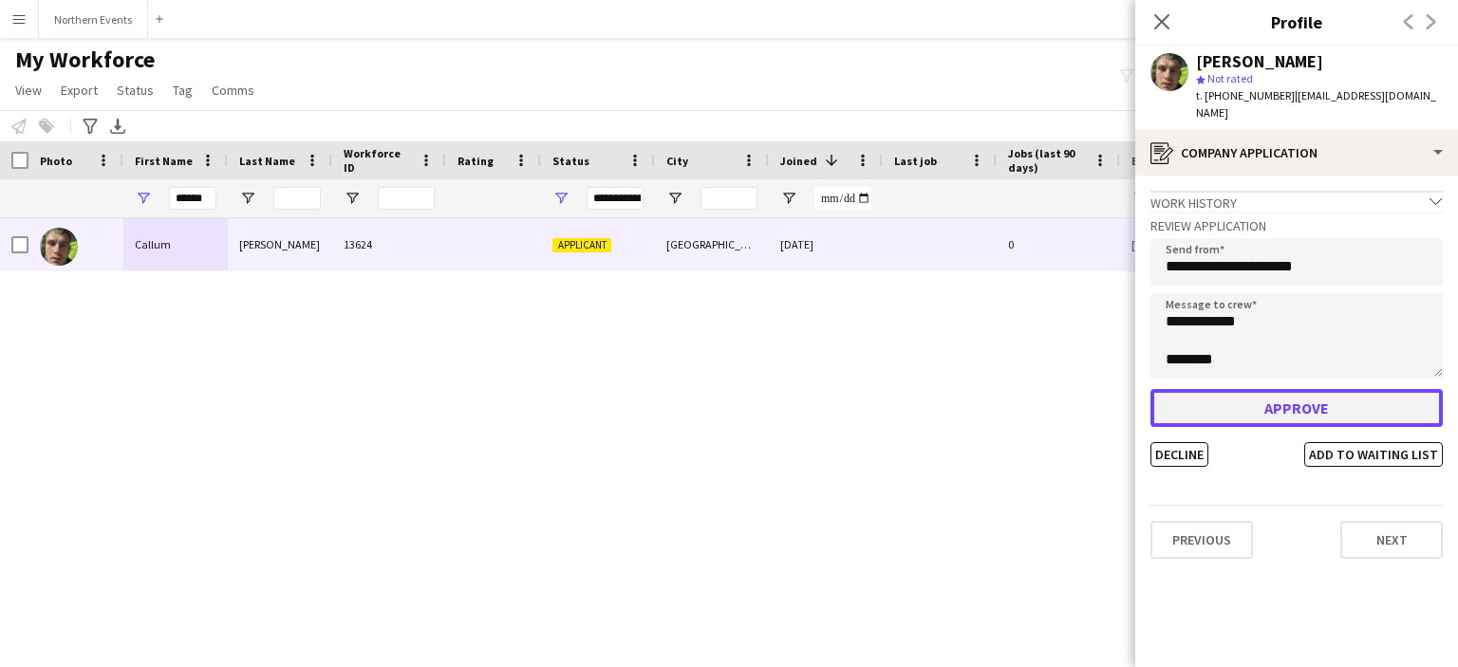
click at [1303, 390] on button "Approve" at bounding box center [1297, 408] width 292 height 38
